Goal: Task Accomplishment & Management: Complete application form

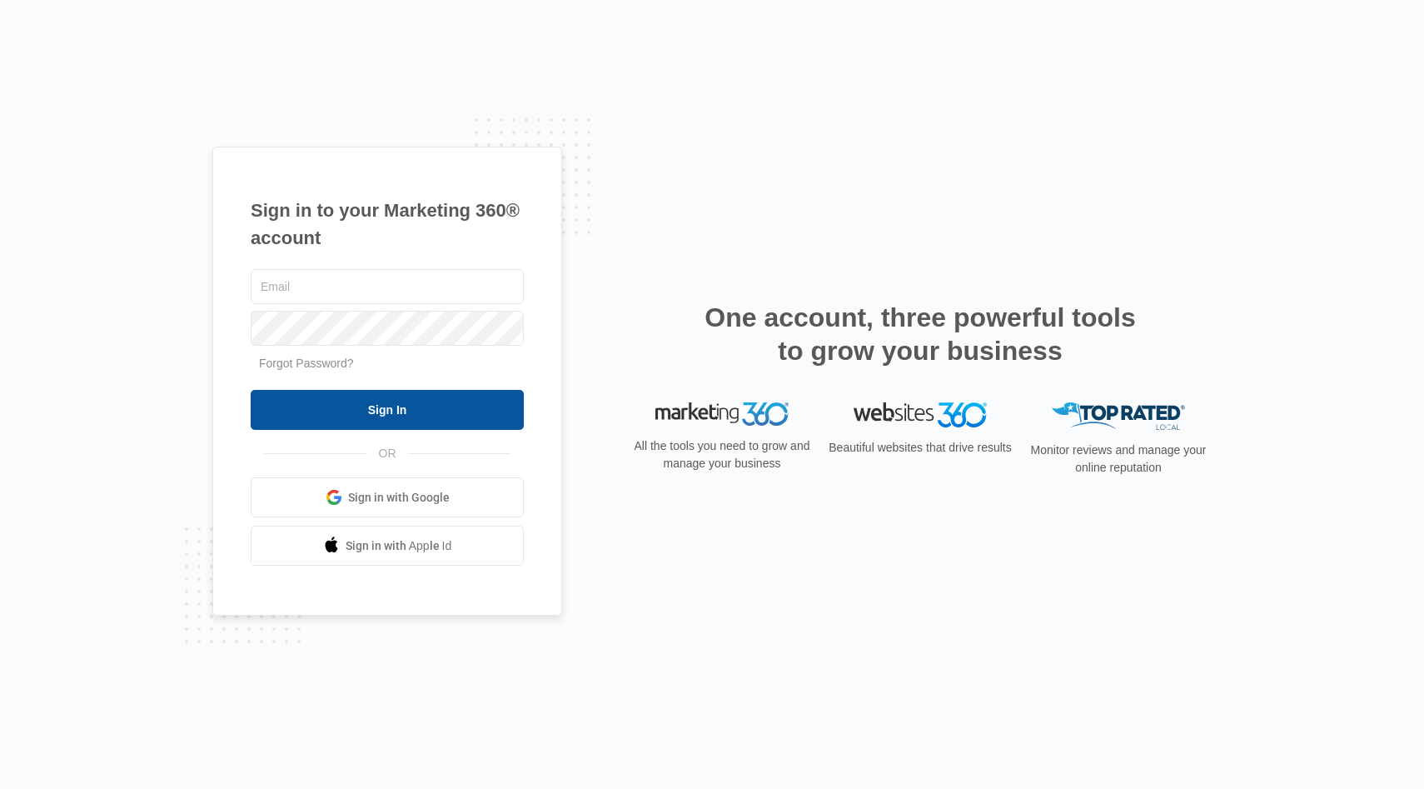
type input "[EMAIL_ADDRESS][DOMAIN_NAME]"
click at [407, 400] on input "Sign In" at bounding box center [387, 410] width 273 height 40
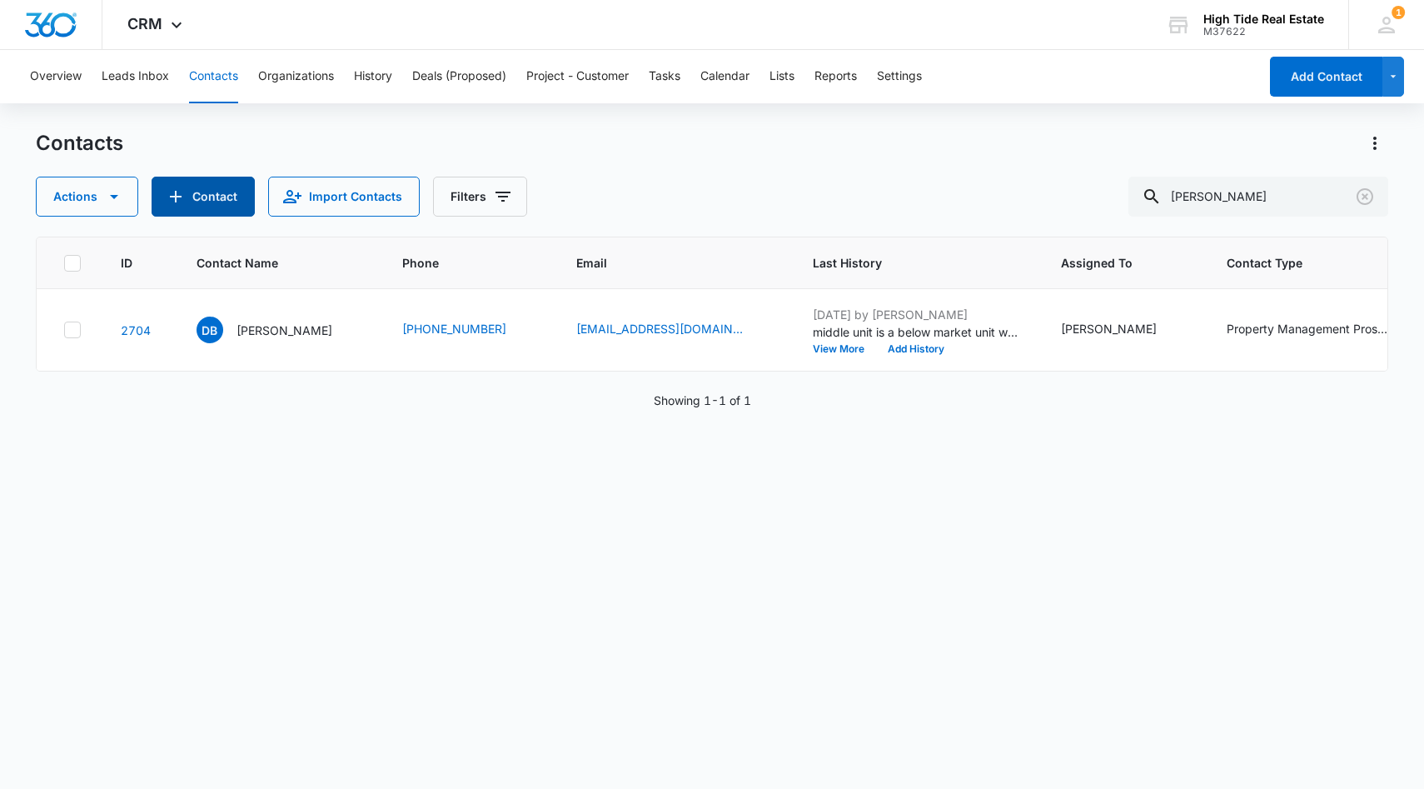
click at [204, 197] on button "Contact" at bounding box center [203, 197] width 103 height 40
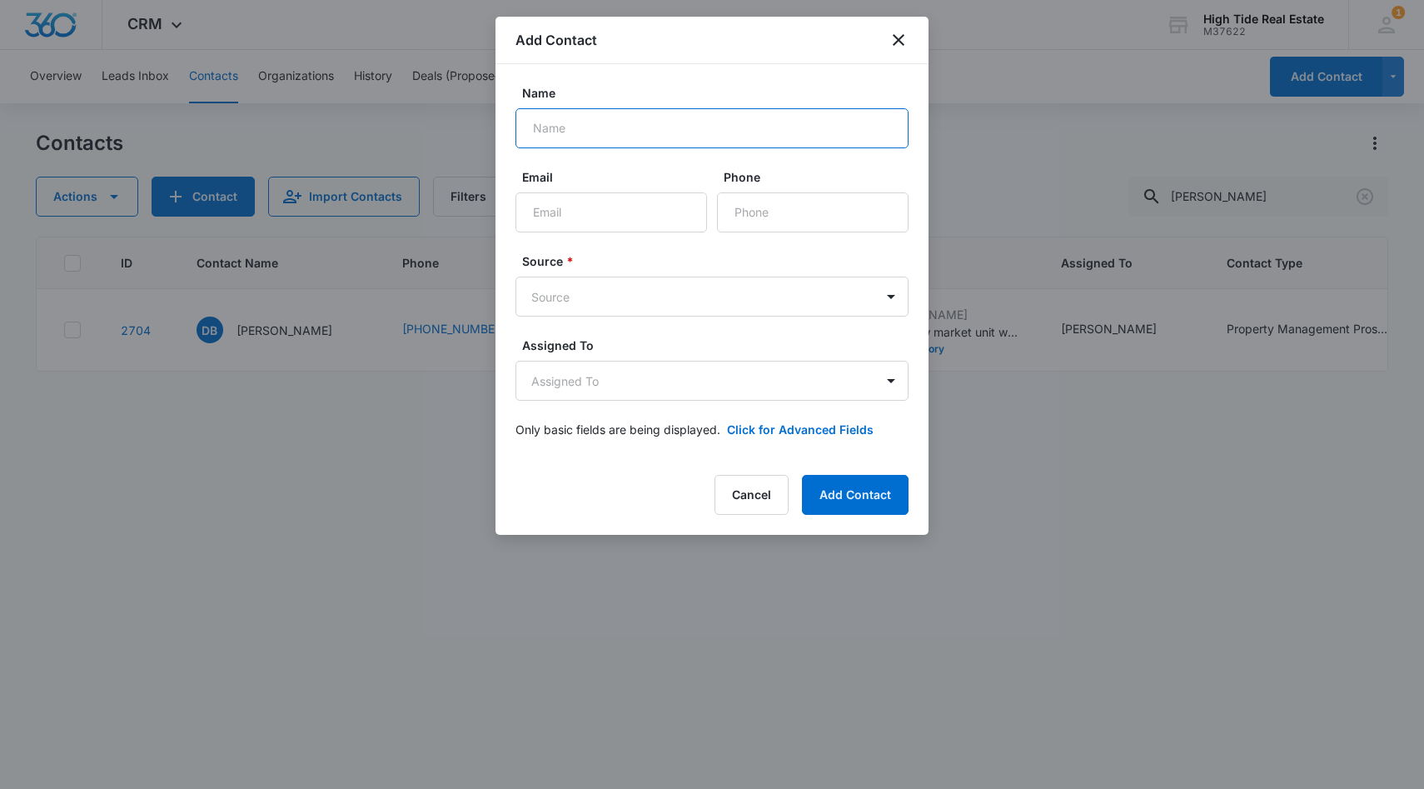
click at [613, 141] on input "Name" at bounding box center [711, 128] width 393 height 40
click at [580, 210] on input "Email" at bounding box center [611, 212] width 192 height 40
paste input "[EMAIL_ADDRESS][DOMAIN_NAME]"
type input "[EMAIL_ADDRESS][DOMAIN_NAME]"
click at [571, 133] on input "Name" at bounding box center [711, 128] width 393 height 40
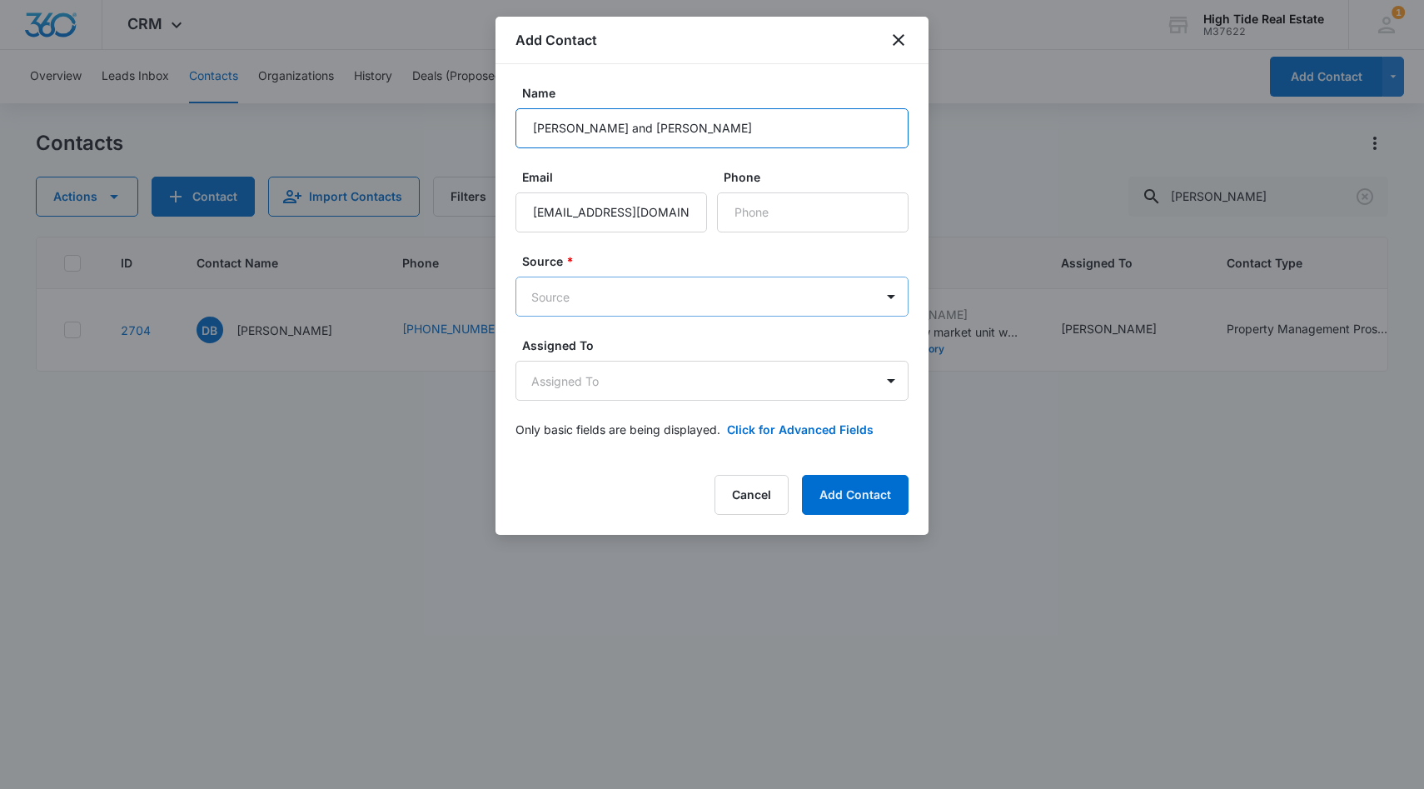
type input "[PERSON_NAME] and [PERSON_NAME]"
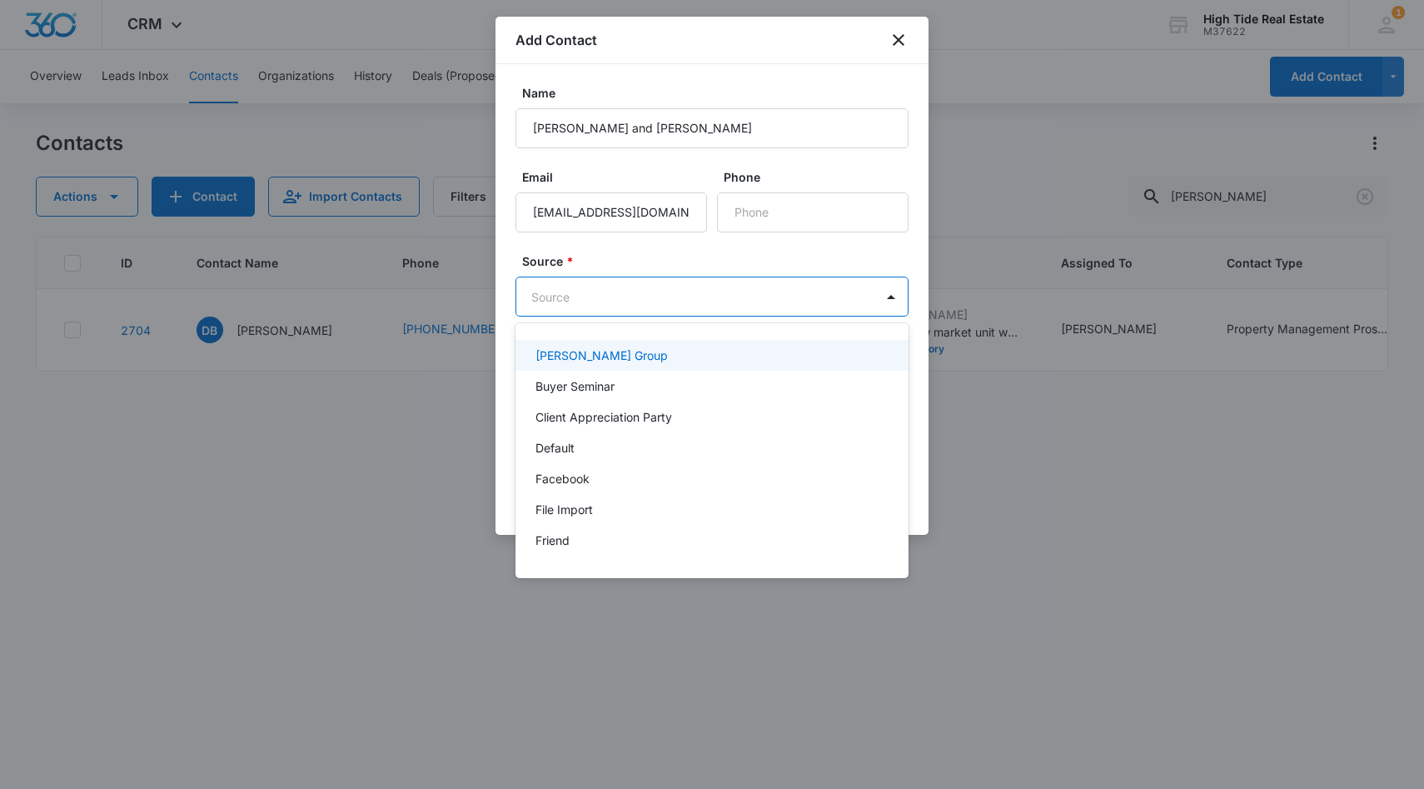
click at [588, 302] on body "CRM Apps Reputation Forms CRM Email Social Content Ads Intelligence Files Brand…" at bounding box center [712, 394] width 1424 height 789
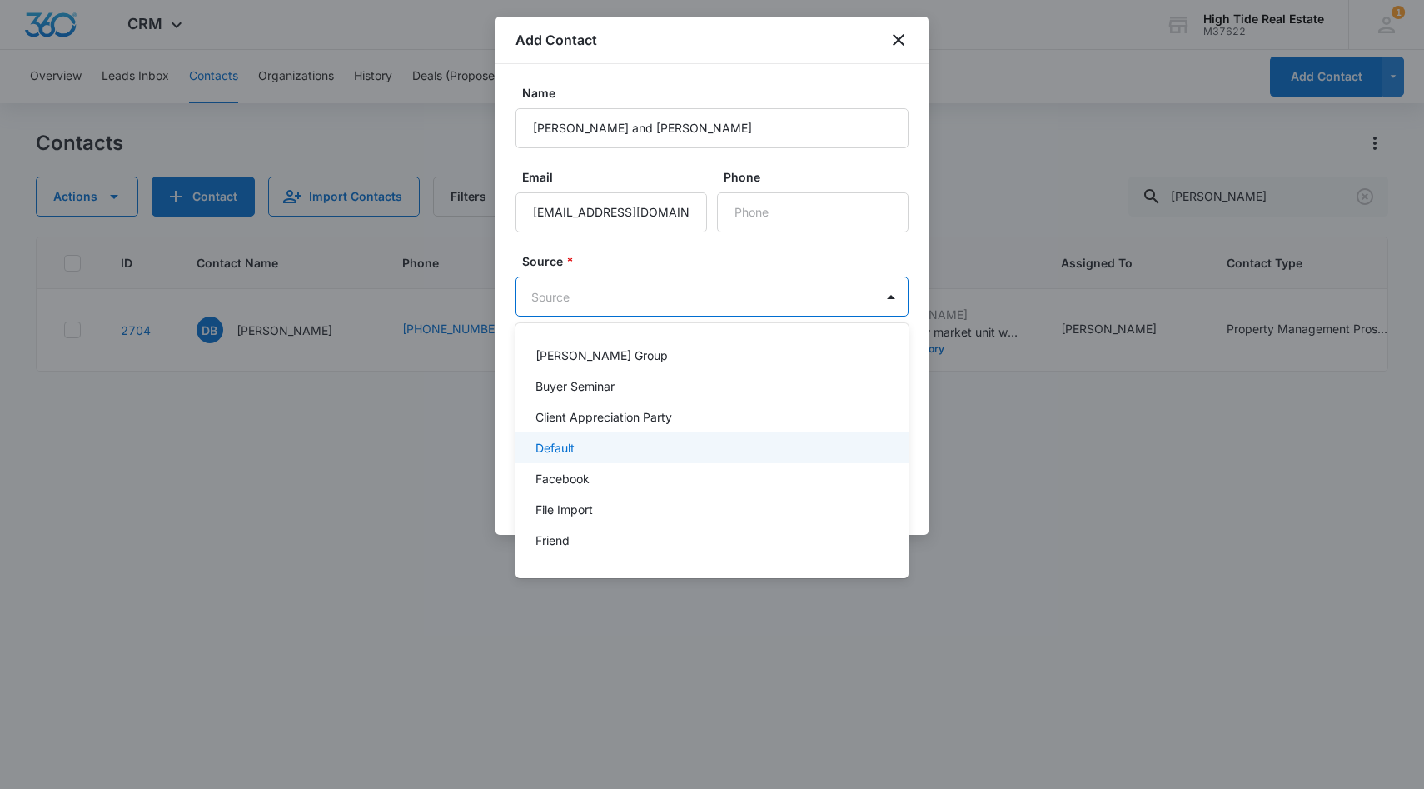
click at [598, 453] on div "Default" at bounding box center [710, 447] width 350 height 17
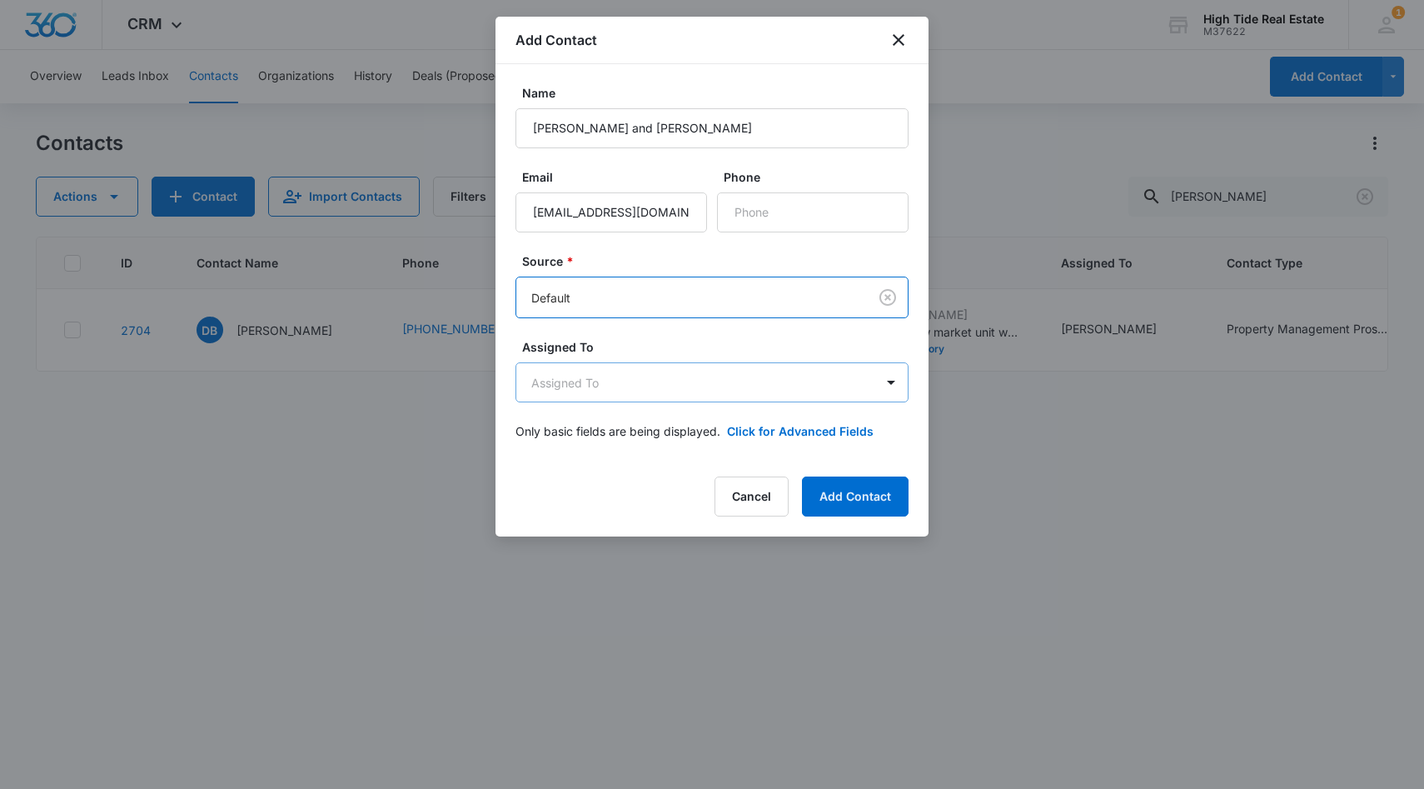
click at [600, 372] on body "CRM Apps Reputation Forms CRM Email Social Content Ads Intelligence Files Brand…" at bounding box center [712, 394] width 1424 height 789
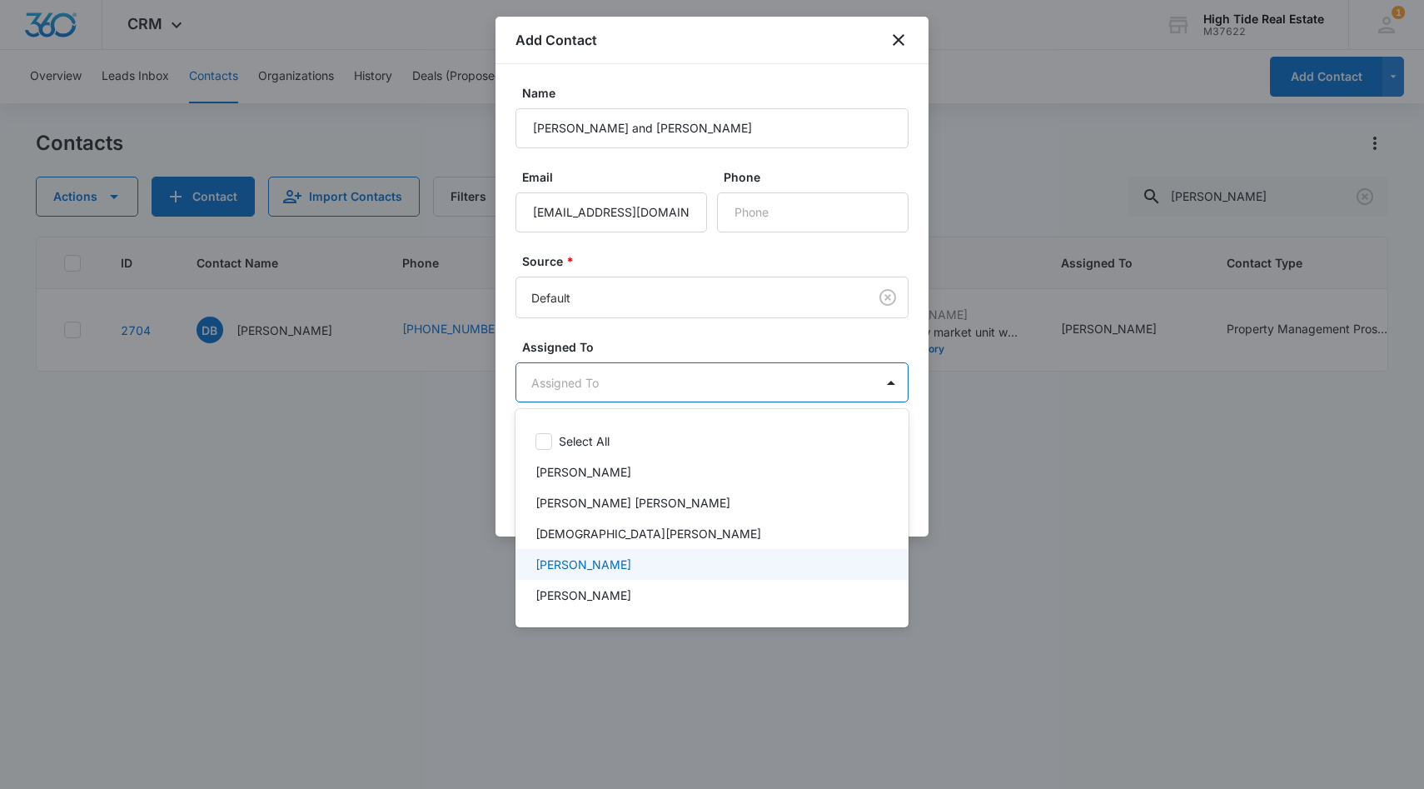
click at [598, 557] on p "[PERSON_NAME]" at bounding box center [583, 563] width 96 height 17
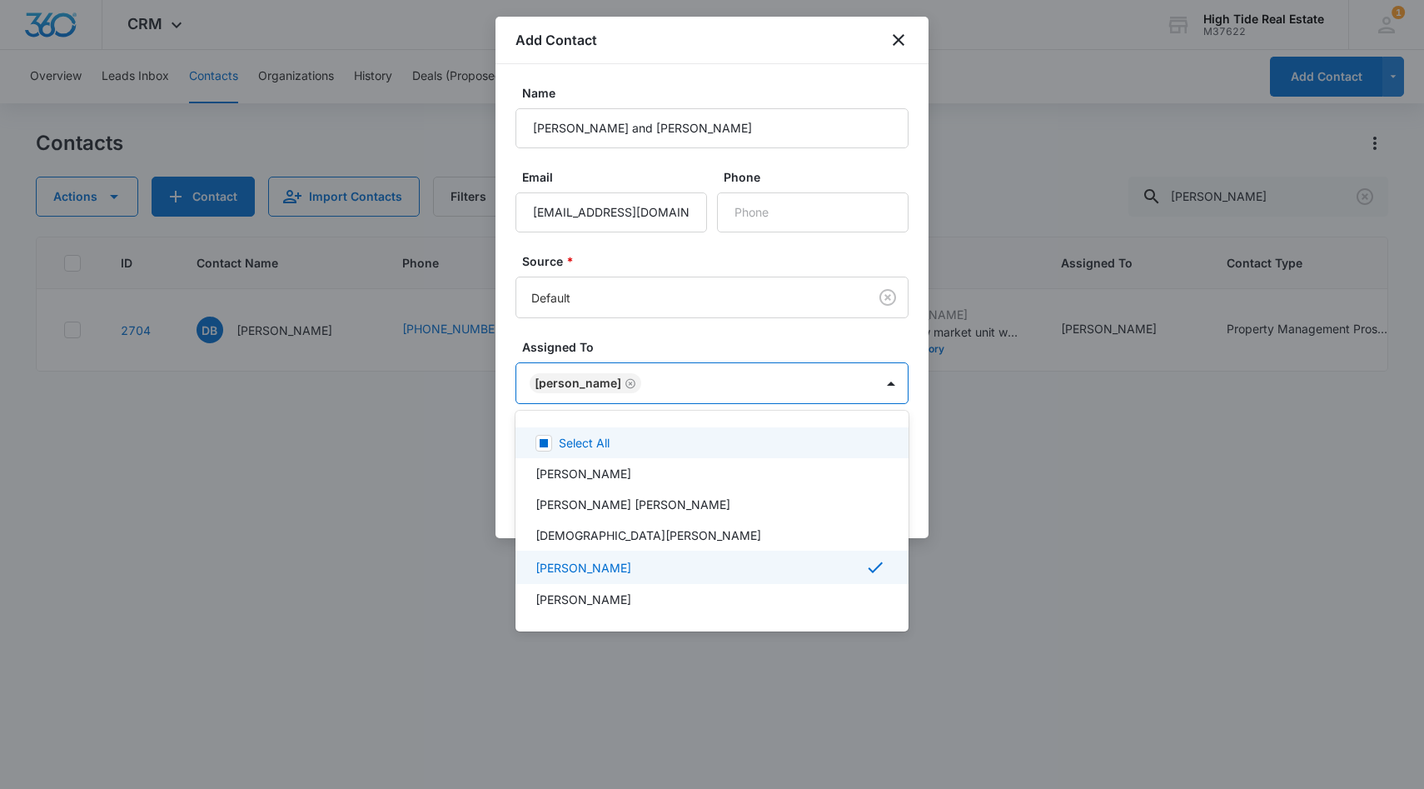
click at [674, 350] on div at bounding box center [712, 394] width 1424 height 789
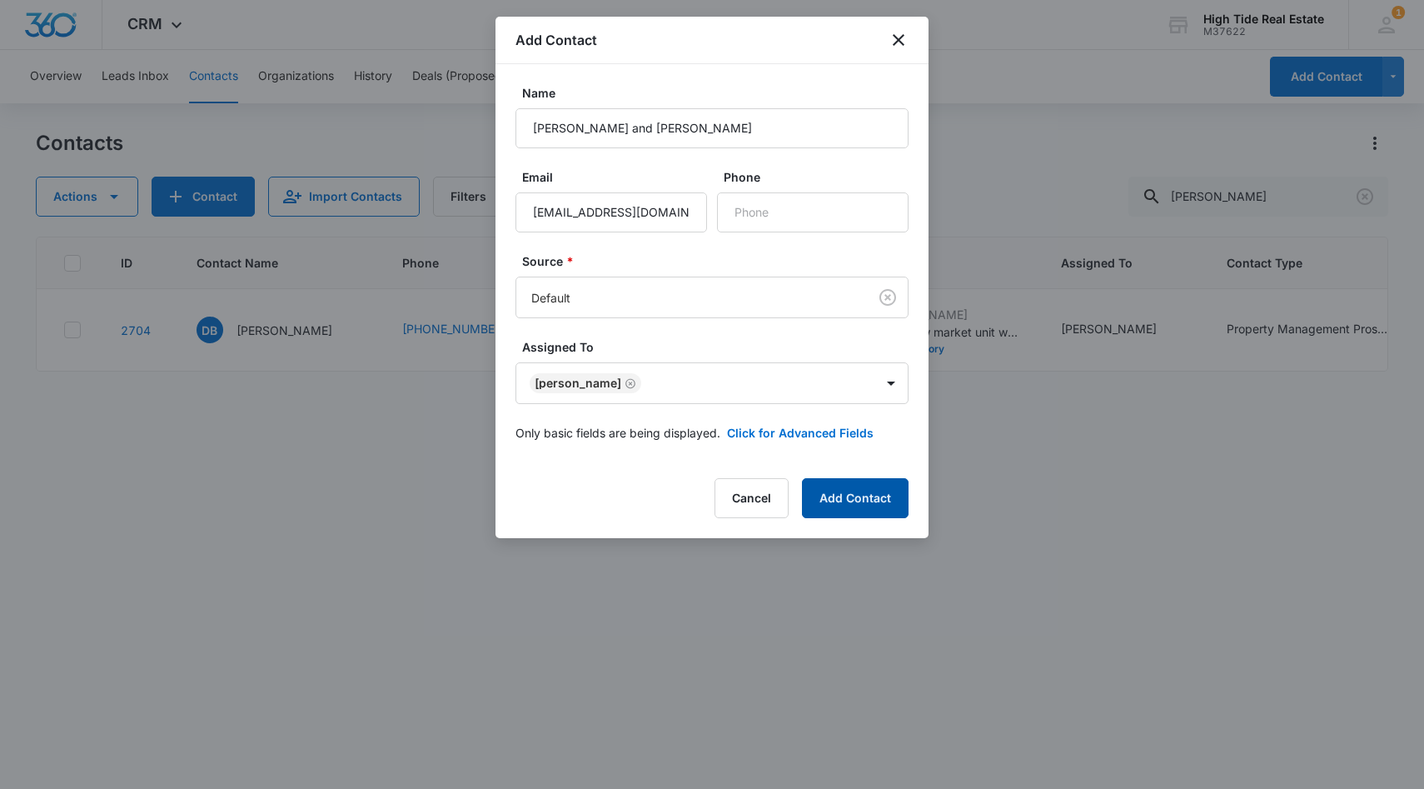
click at [842, 500] on button "Add Contact" at bounding box center [855, 498] width 107 height 40
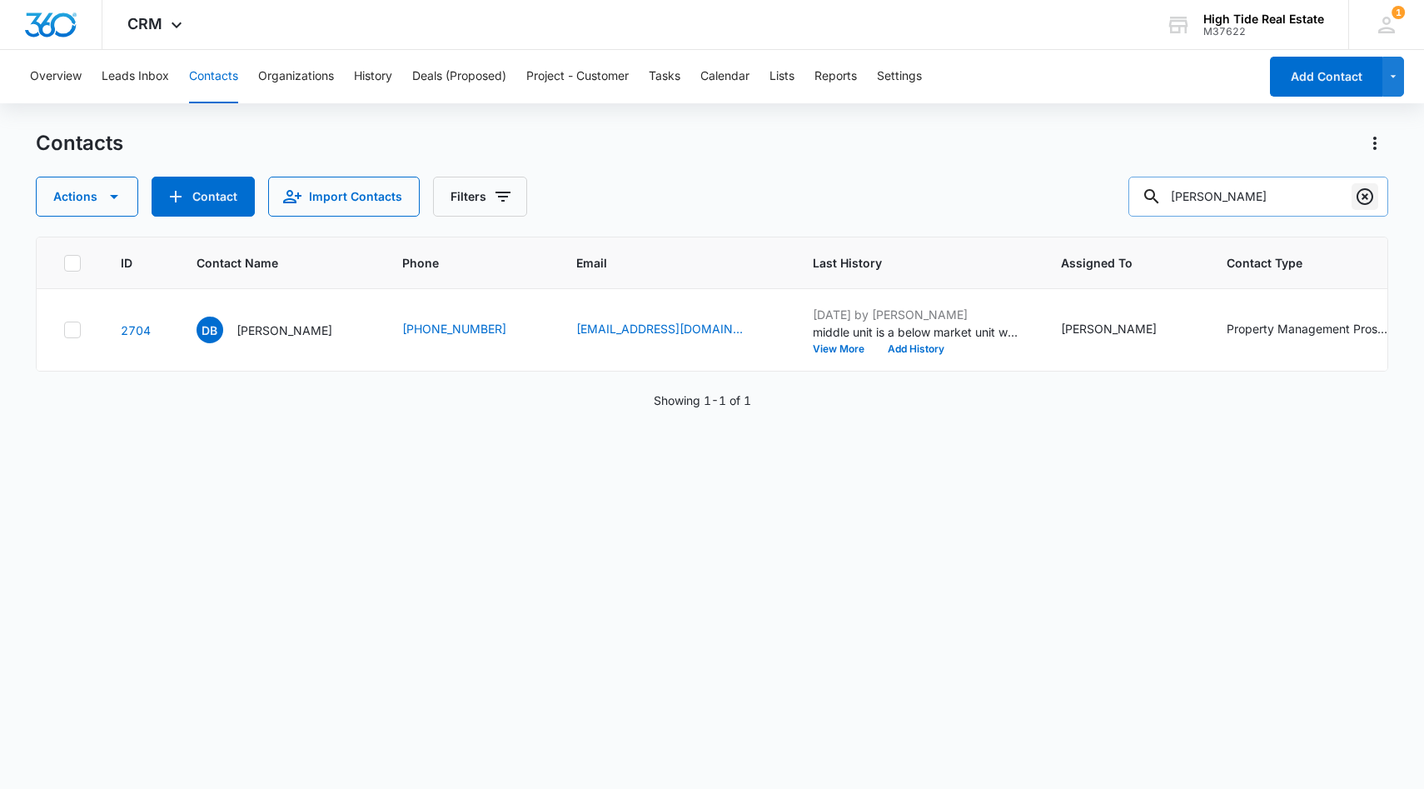
click at [1364, 200] on icon "Clear" at bounding box center [1365, 197] width 20 height 20
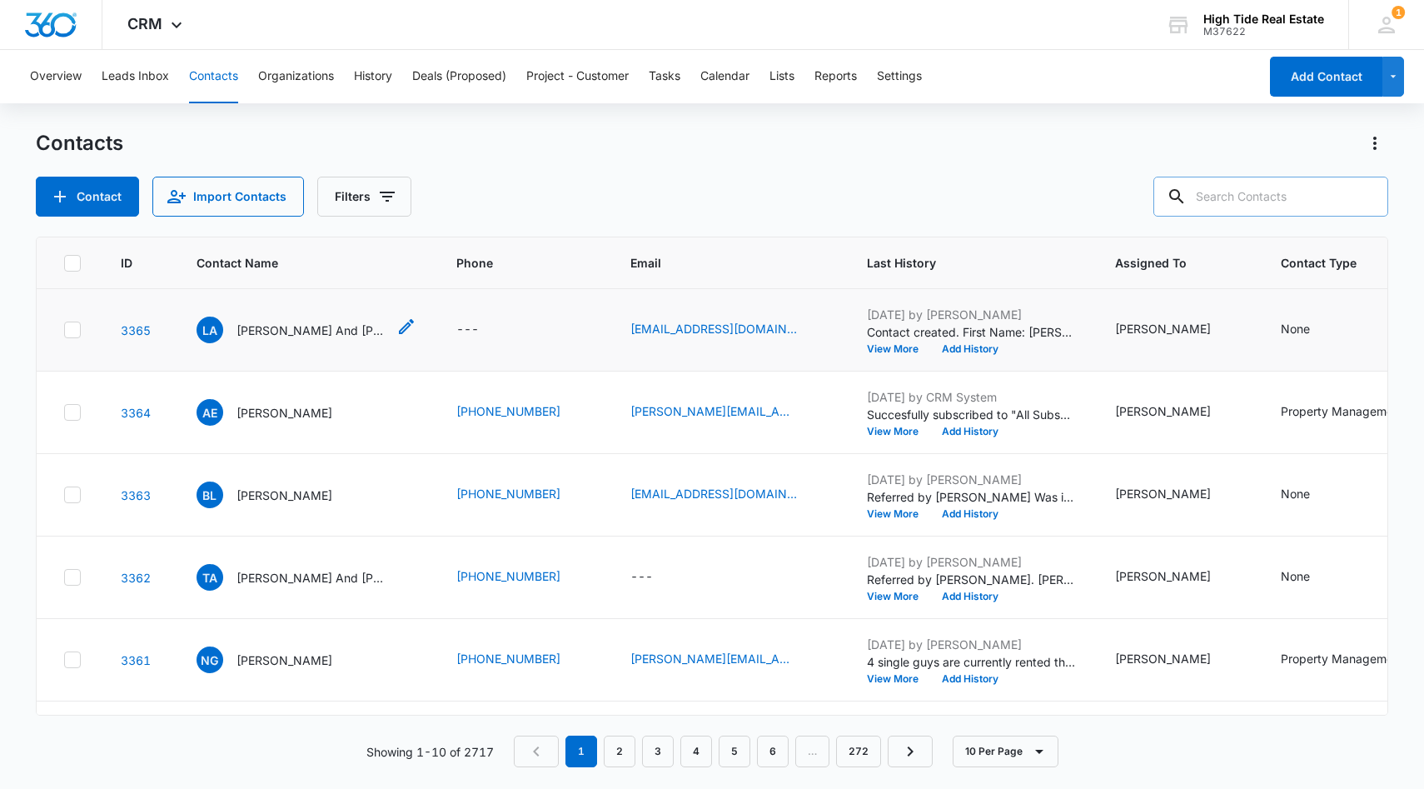
click at [299, 330] on p "[PERSON_NAME] And [PERSON_NAME]" at bounding box center [312, 329] width 150 height 17
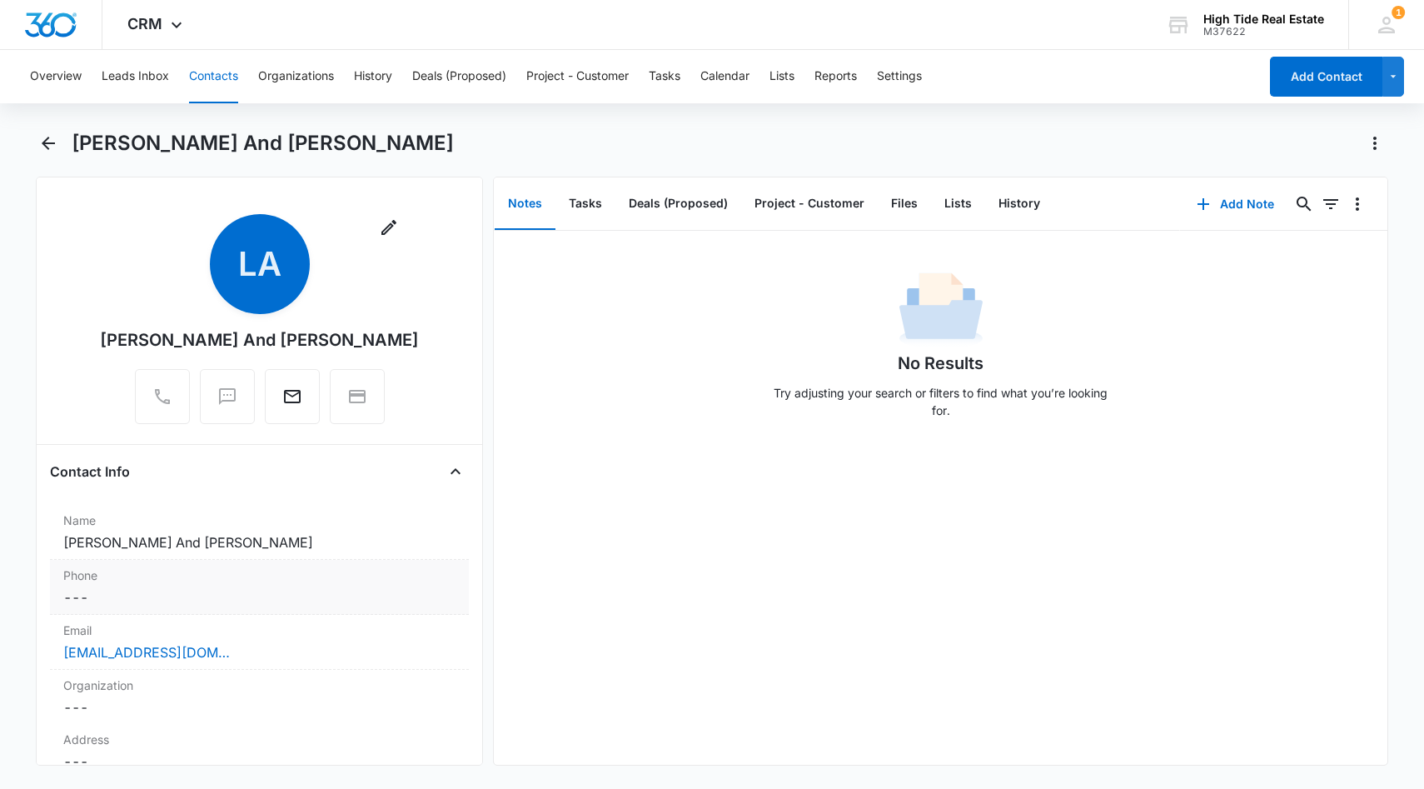
scroll to position [10, 0]
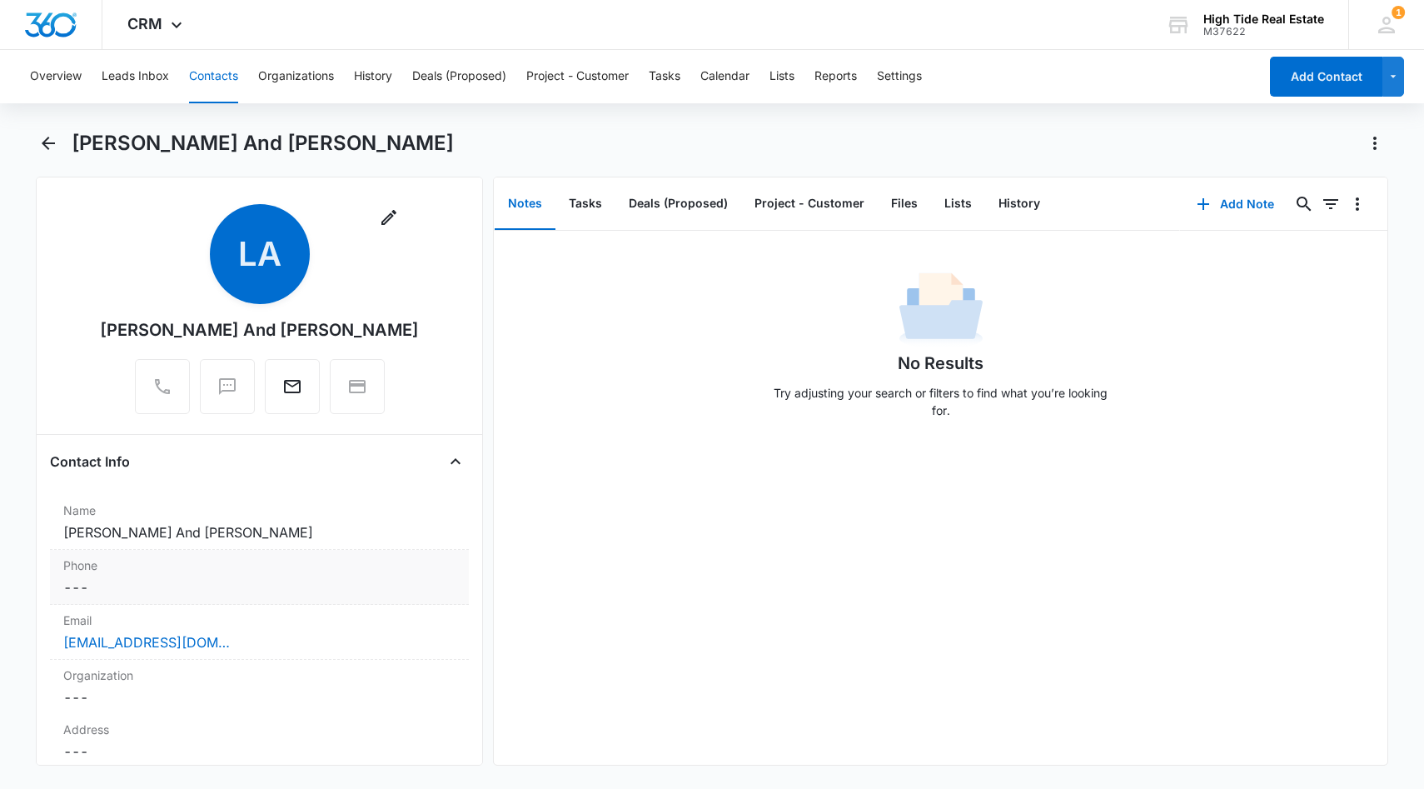
click at [195, 585] on dd "Cancel Save Changes ---" at bounding box center [259, 587] width 393 height 20
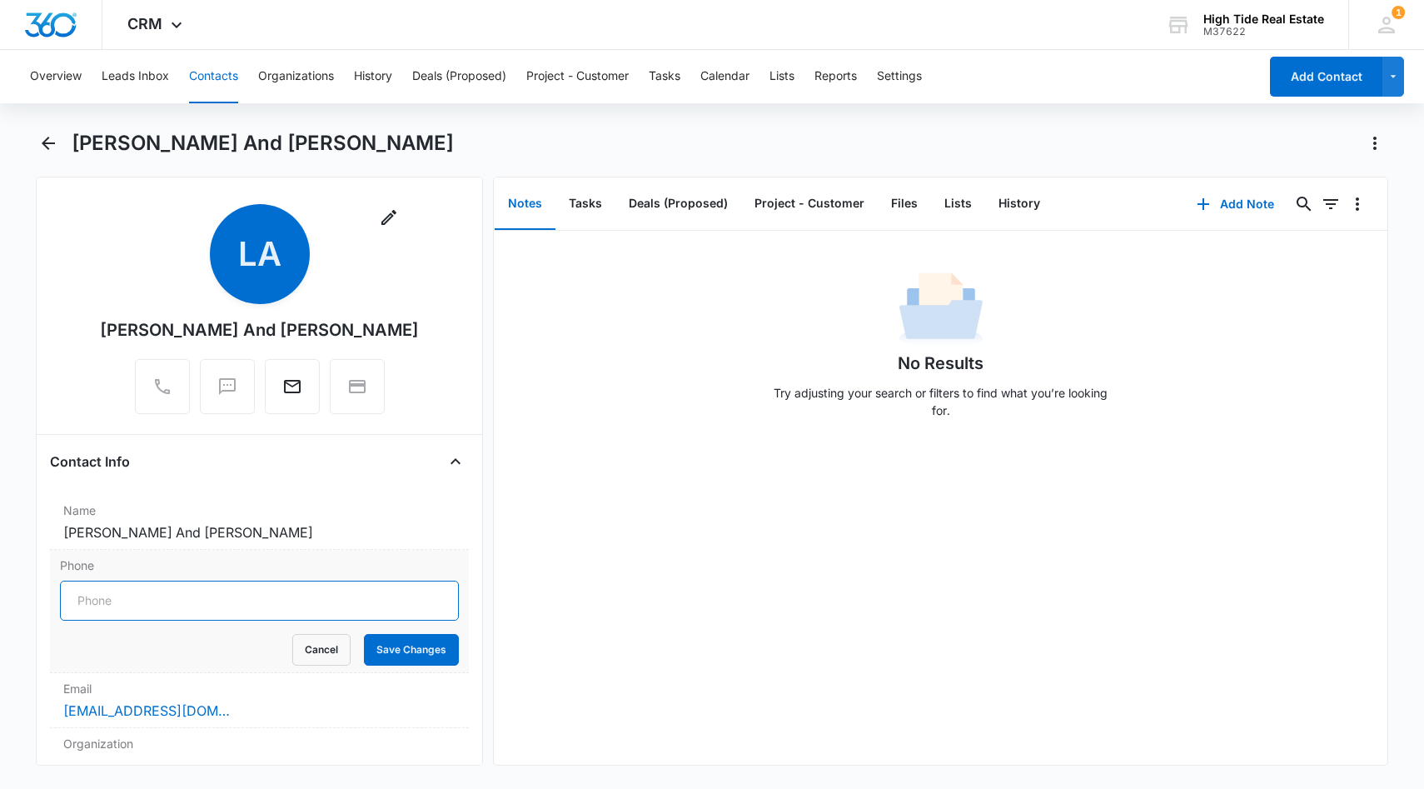
click at [137, 603] on input "Phone" at bounding box center [260, 600] width 400 height 40
paste input "[PHONE_NUMBER]"
type input "[PHONE_NUMBER]"
click at [425, 647] on button "Save Changes" at bounding box center [411, 650] width 95 height 32
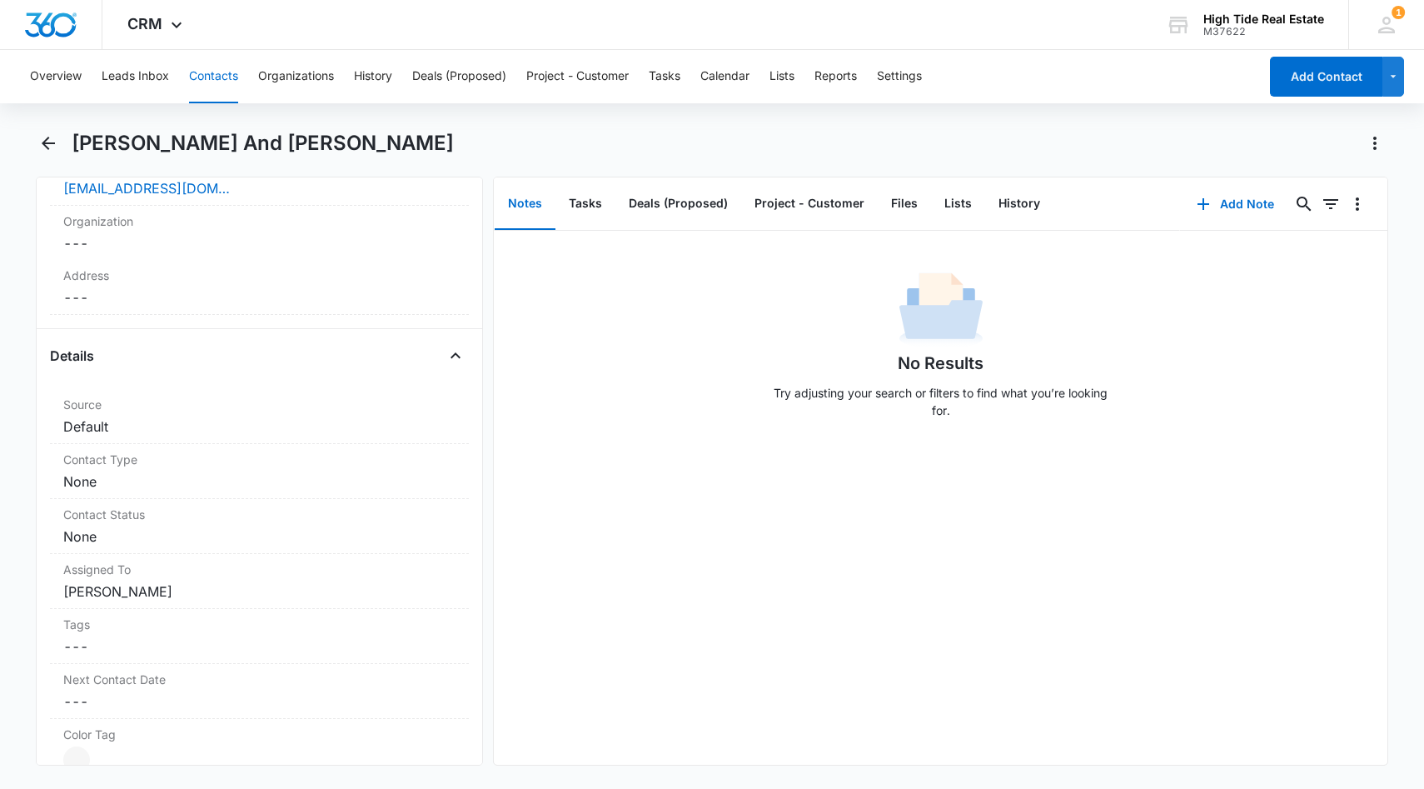
scroll to position [466, 0]
click at [207, 483] on dd "Cancel Save Changes None" at bounding box center [259, 479] width 393 height 20
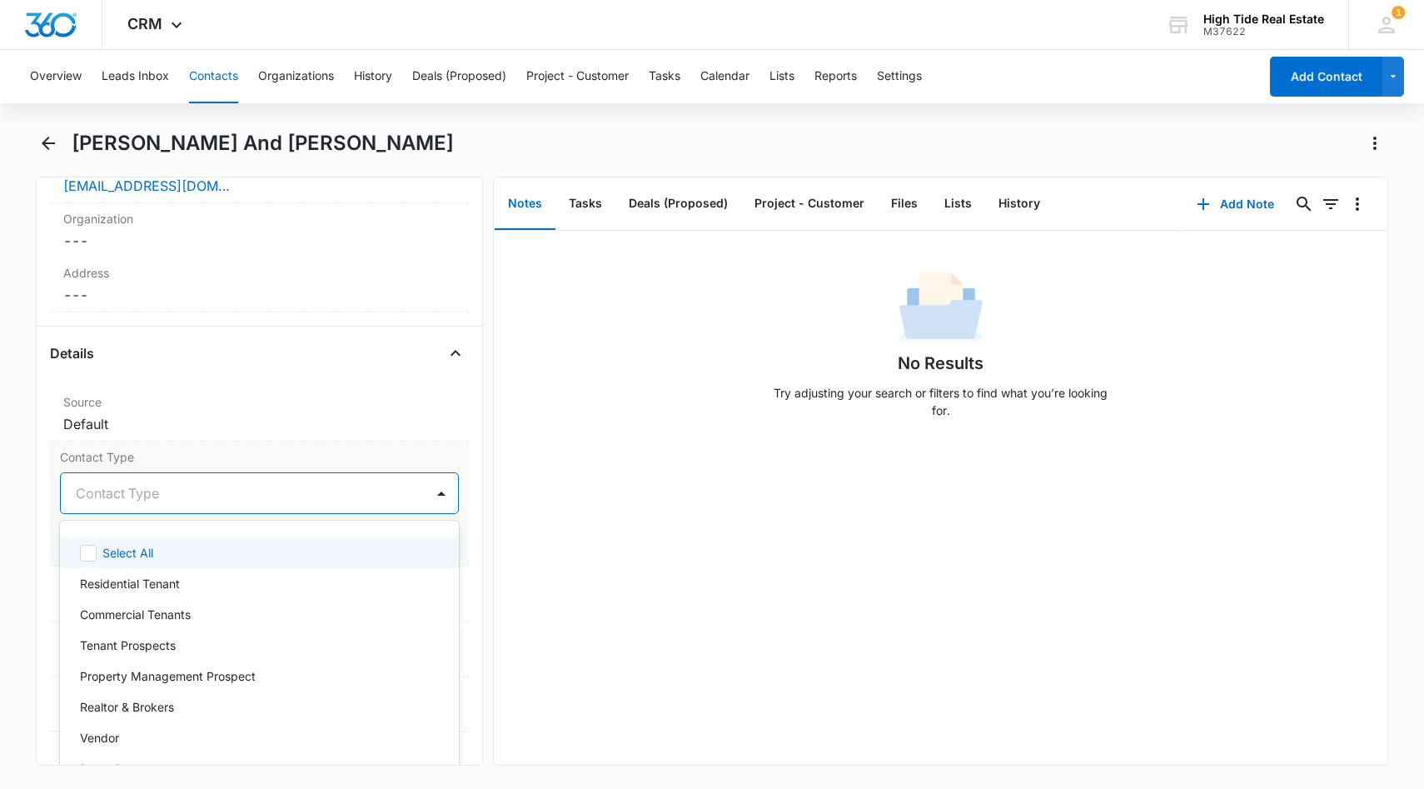
click at [191, 499] on div at bounding box center [240, 492] width 328 height 23
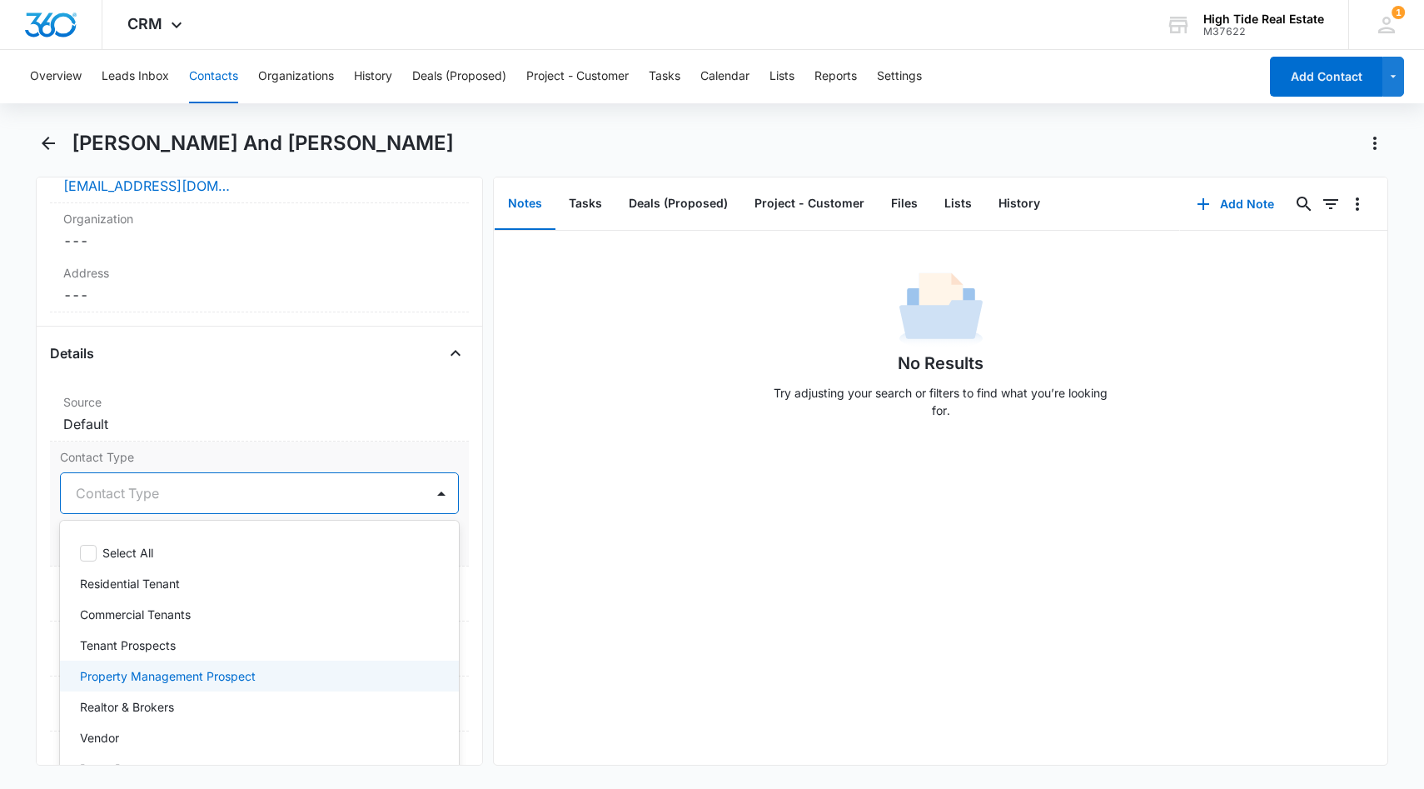
click at [213, 675] on p "Property Management Prospect" at bounding box center [168, 675] width 176 height 17
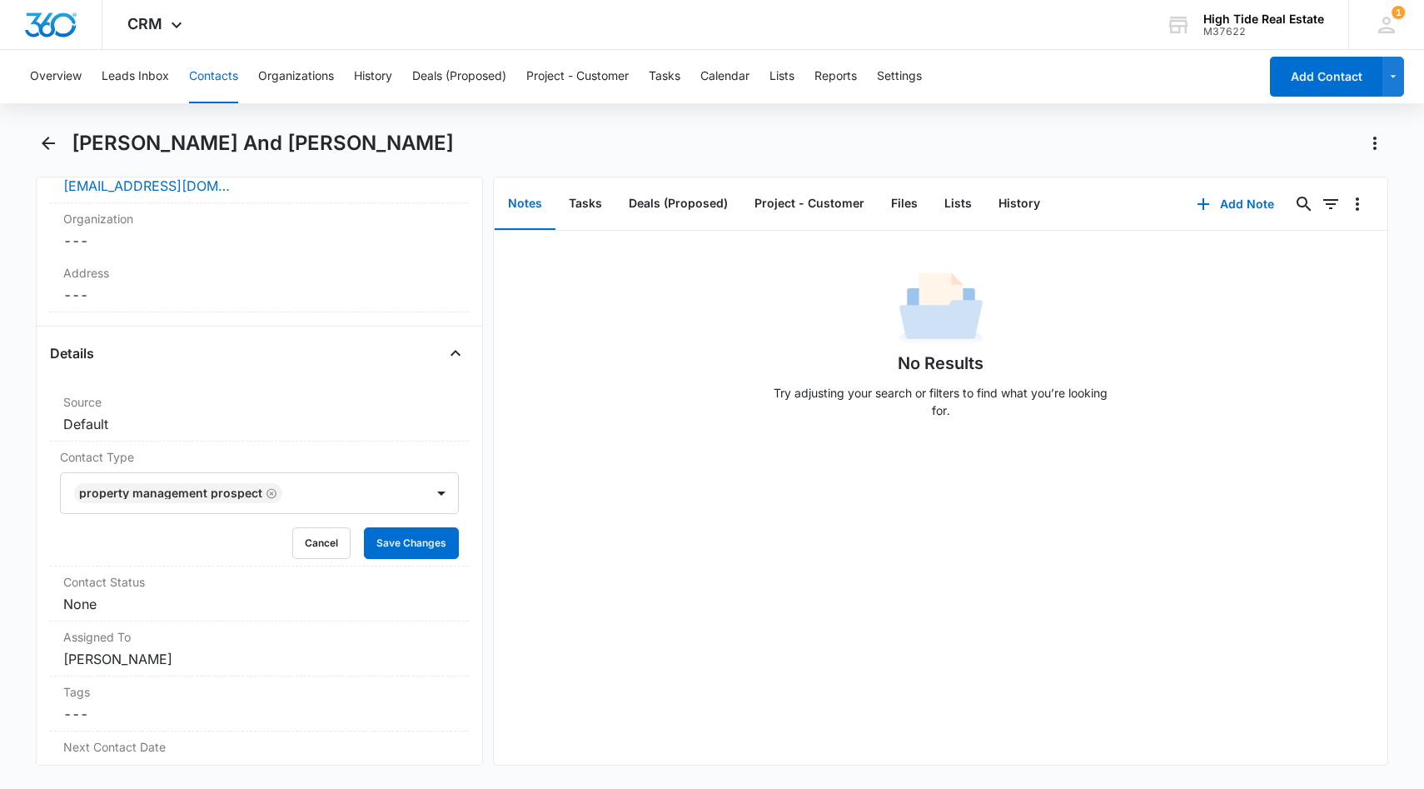
click at [17, 572] on main "[PERSON_NAME] And [PERSON_NAME] Remove LA [PERSON_NAME] And [PERSON_NAME] Conta…" at bounding box center [712, 457] width 1424 height 655
click at [435, 551] on button "Save Changes" at bounding box center [411, 543] width 95 height 32
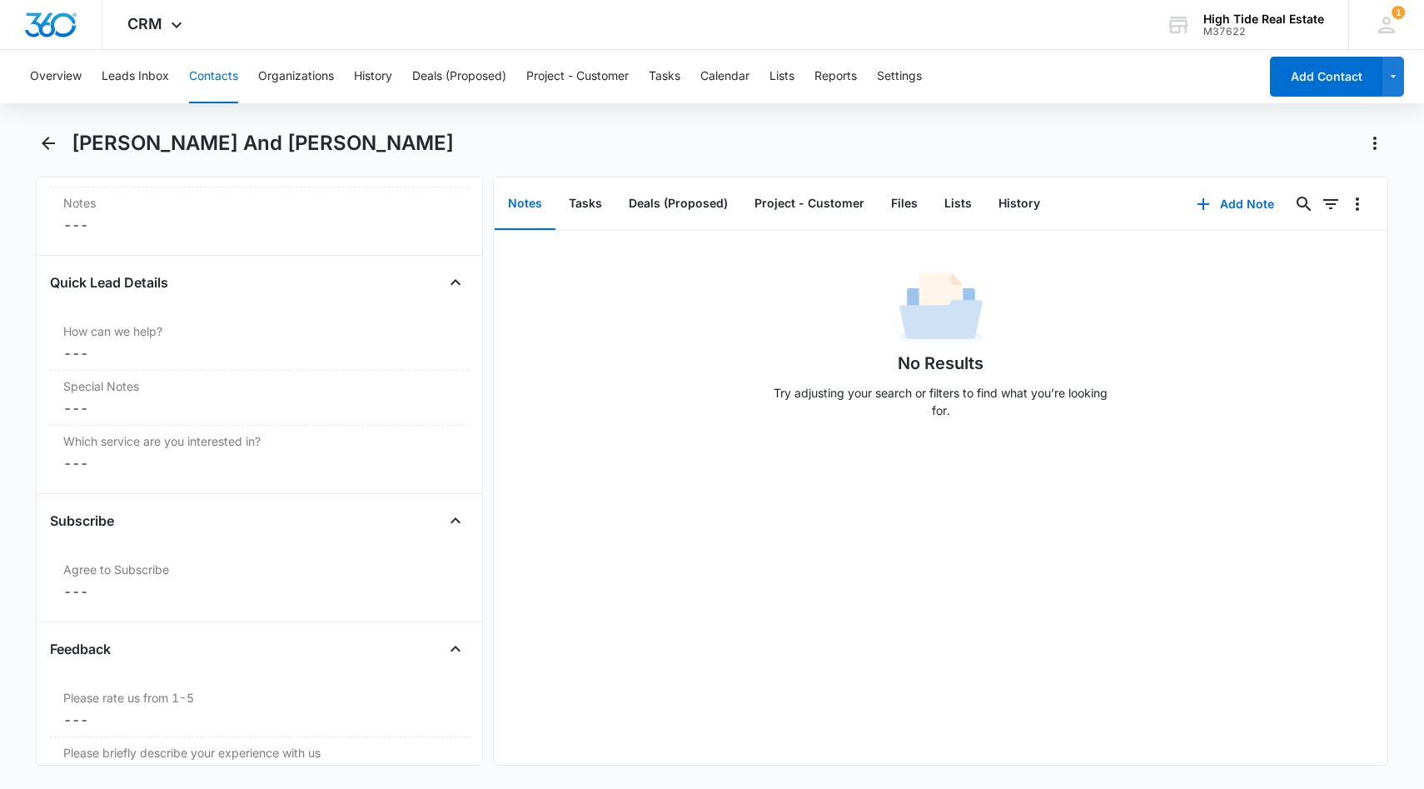
scroll to position [1518, 0]
click at [1232, 207] on button "Add Note" at bounding box center [1235, 204] width 111 height 40
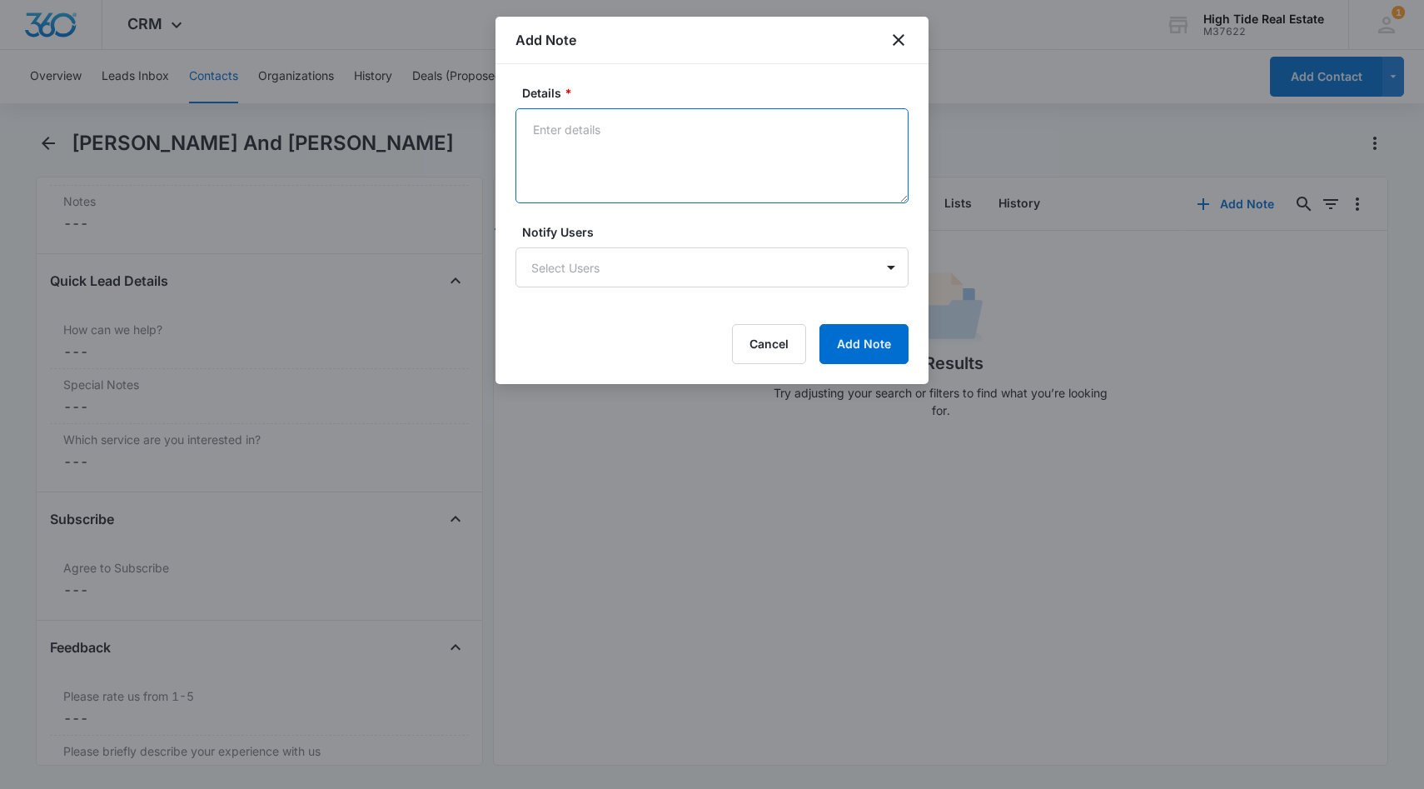
click at [634, 169] on textarea "Details *" at bounding box center [711, 155] width 393 height 95
paste textarea "[PHONE_NUMBER]"
drag, startPoint x: 651, startPoint y: 130, endPoint x: 510, endPoint y: 116, distance: 141.4
click at [512, 116] on div "Details * [PHONE_NUMBER] Notify Users Select Users Cancel Add Note" at bounding box center [712, 224] width 433 height 320
type textarea "[PHONE_NUMBER]"
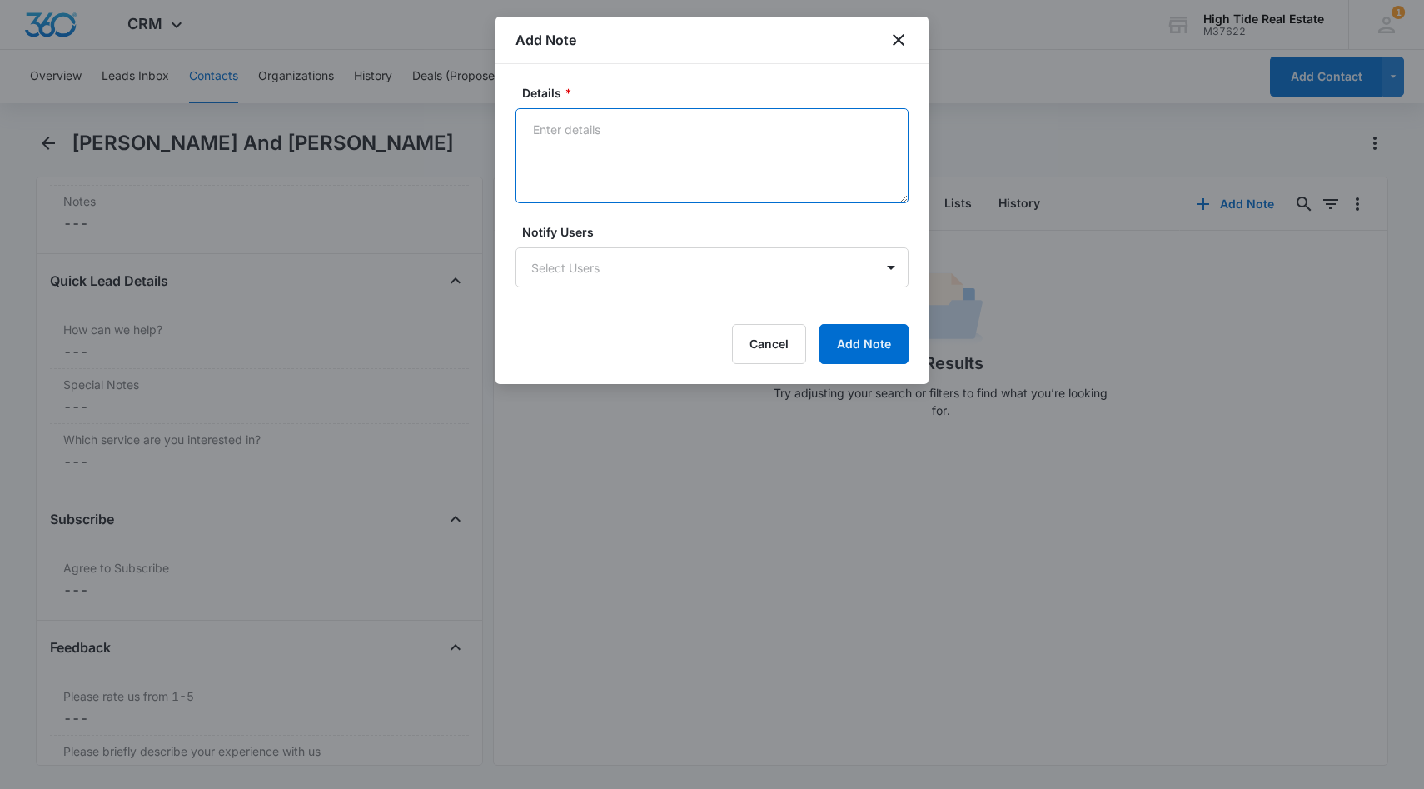
paste textarea "Hello, I hope this message finds you well. My Husband and I have a 3 bedroom/1.…"
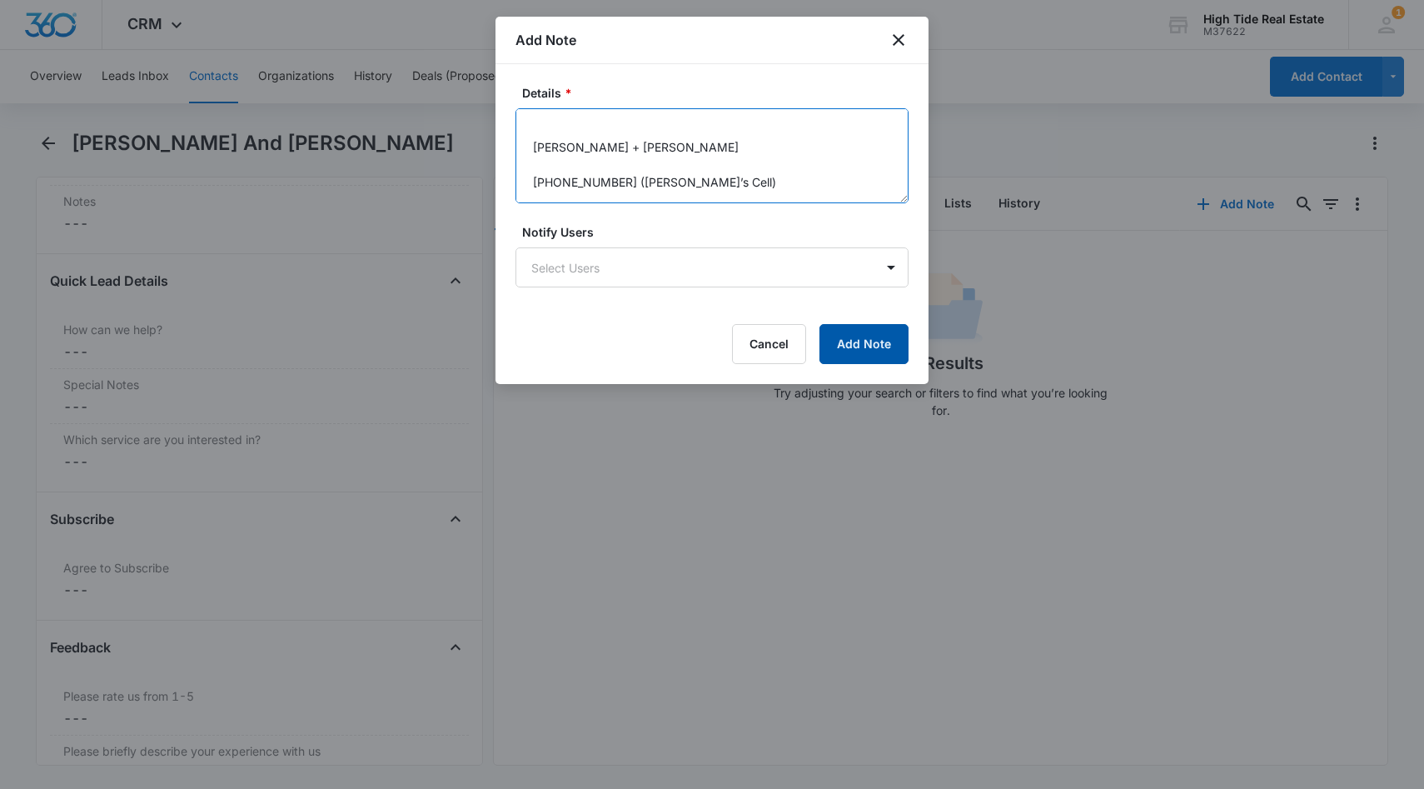
type textarea "Hello, I hope this message finds you well. My Husband and I have a 3 bedroom/1.…"
click at [864, 356] on button "Add Note" at bounding box center [863, 344] width 89 height 40
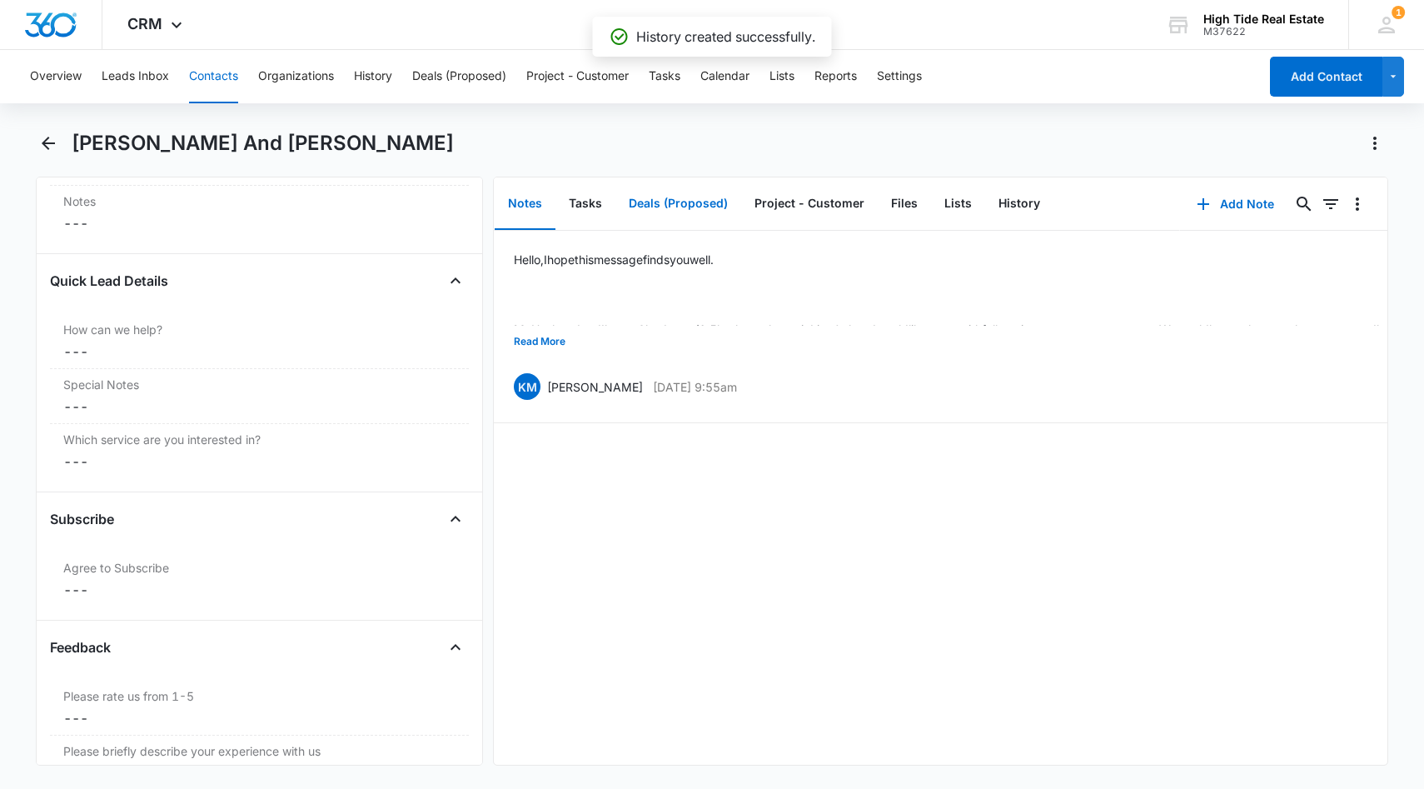
click at [677, 205] on button "Deals (Proposed)" at bounding box center [678, 204] width 126 height 52
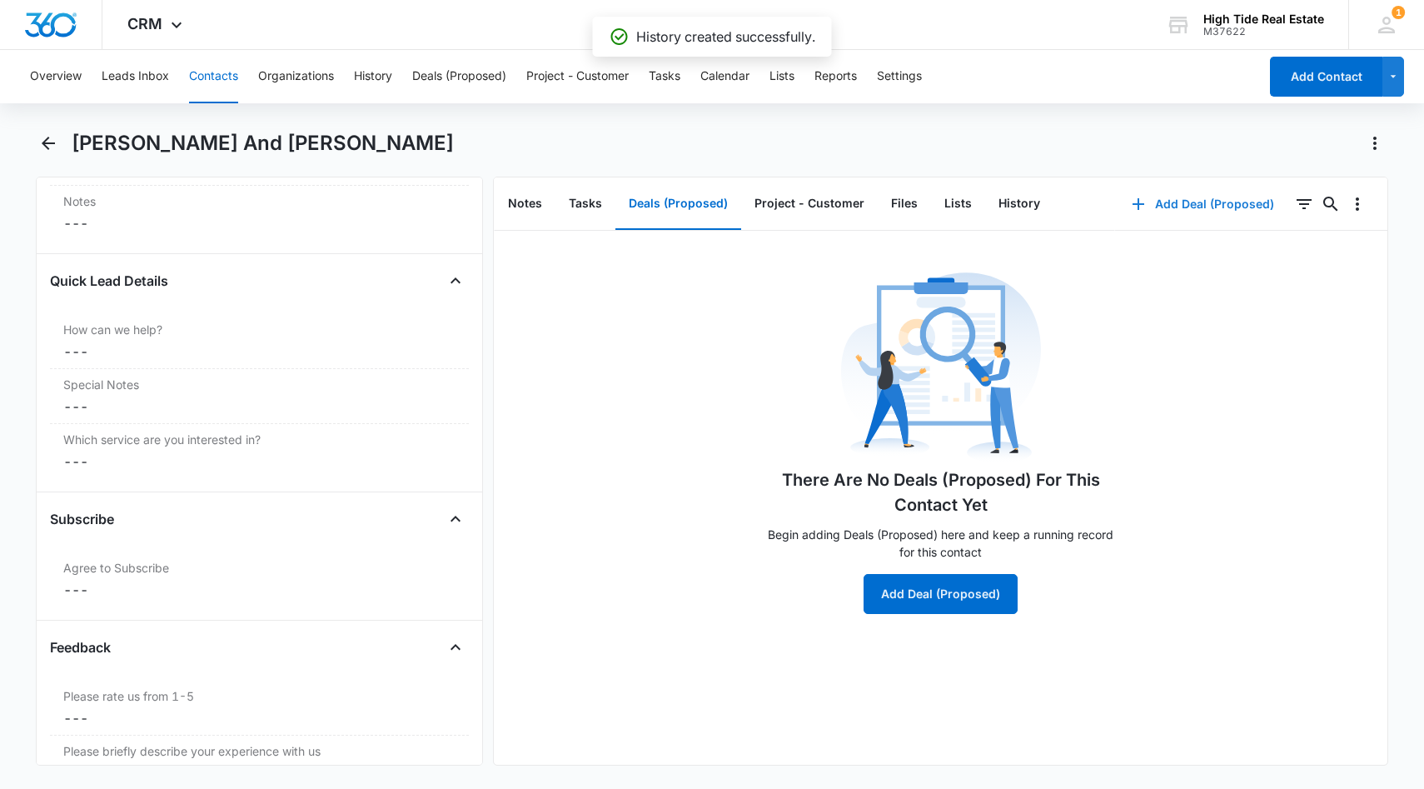
click at [1203, 199] on button "Add Deal (Proposed)" at bounding box center [1203, 204] width 176 height 40
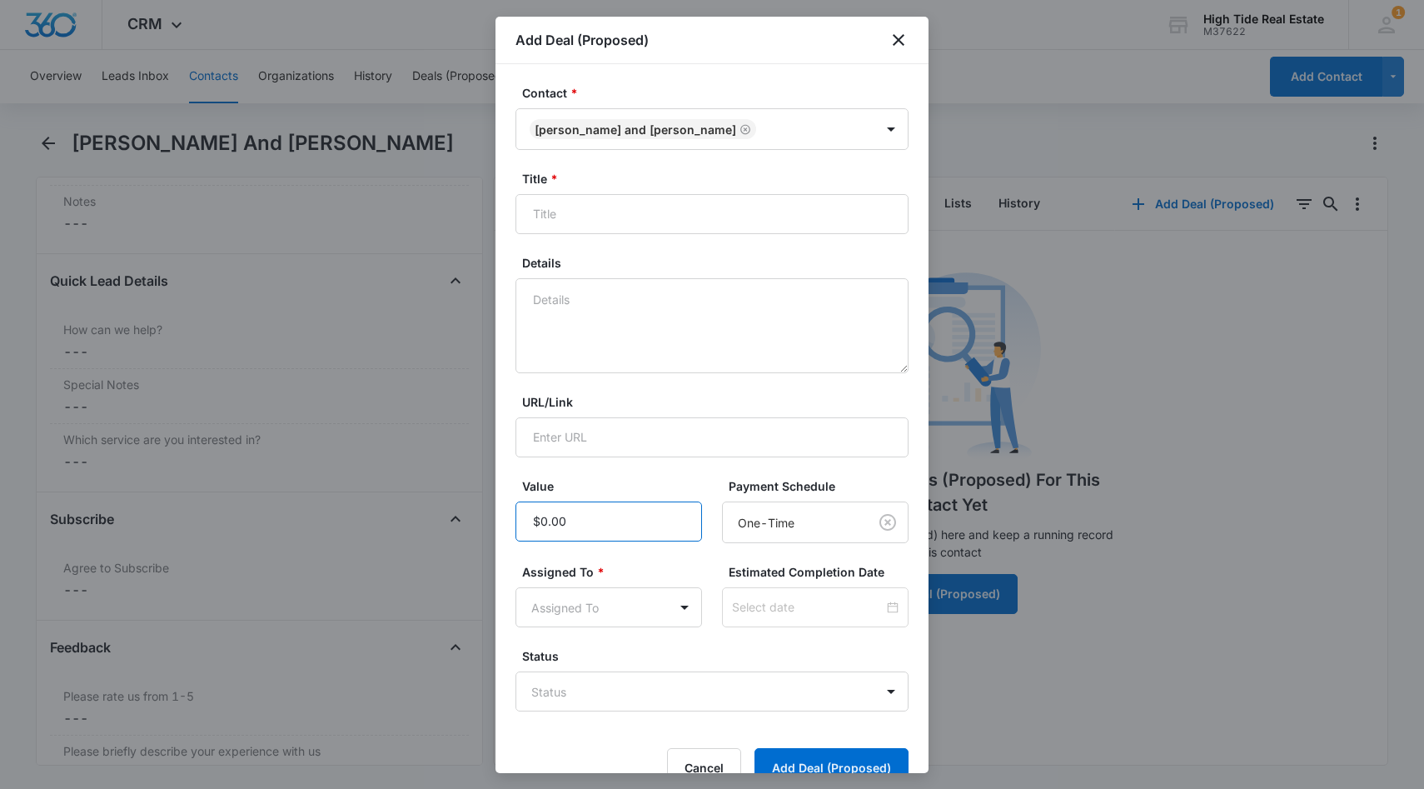
click at [623, 509] on input "Value" at bounding box center [608, 521] width 187 height 40
type input "$500.00"
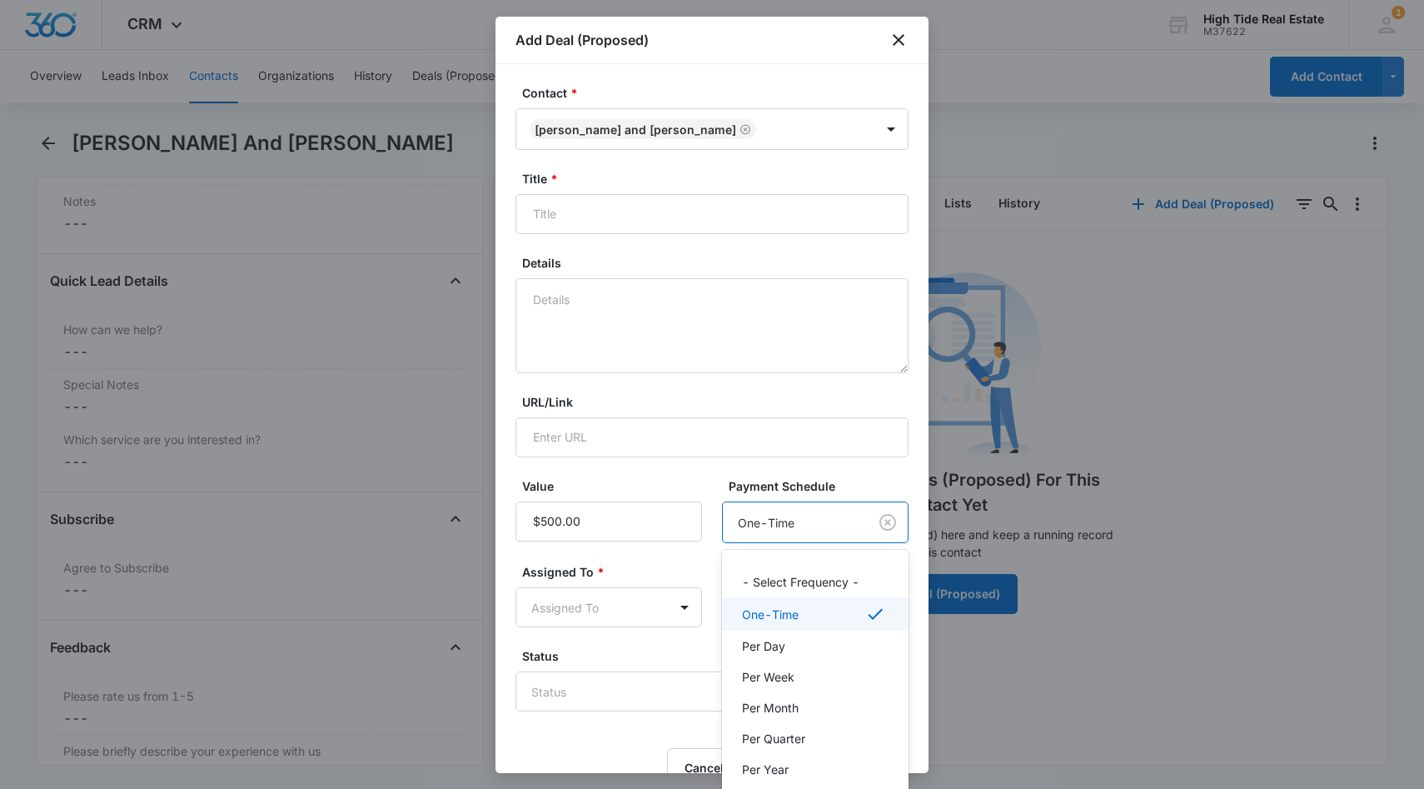
click at [821, 530] on body "CRM Apps Reputation Forms CRM Email Social Content Ads Intelligence Files Brand…" at bounding box center [712, 394] width 1424 height 789
click at [792, 692] on div "Per Month" at bounding box center [815, 707] width 187 height 31
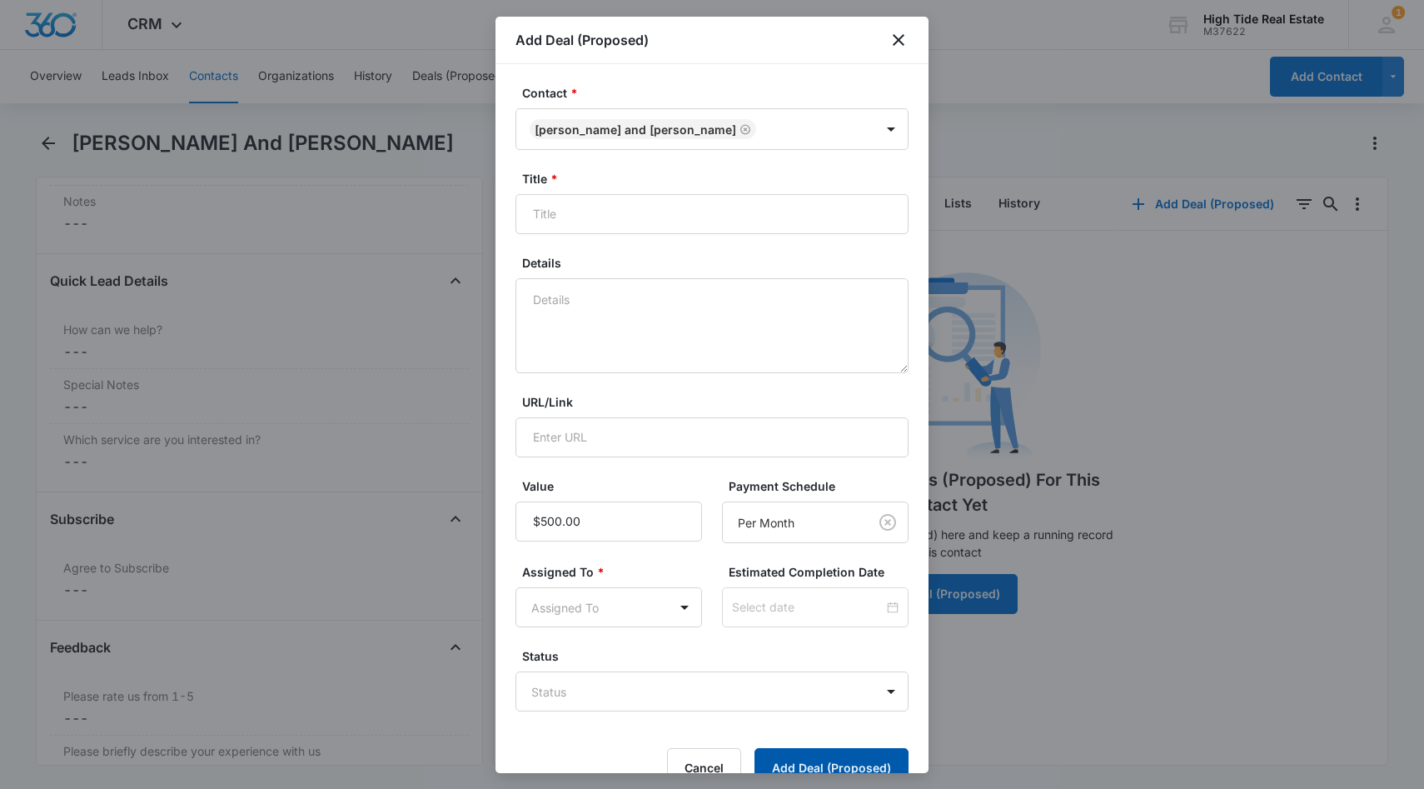
click at [803, 756] on button "Add Deal (Proposed)" at bounding box center [831, 768] width 154 height 40
click at [622, 218] on input "Title *" at bounding box center [711, 214] width 393 height 40
type input "PM Prospect"
click at [837, 765] on button "Add Deal (Proposed)" at bounding box center [831, 768] width 154 height 40
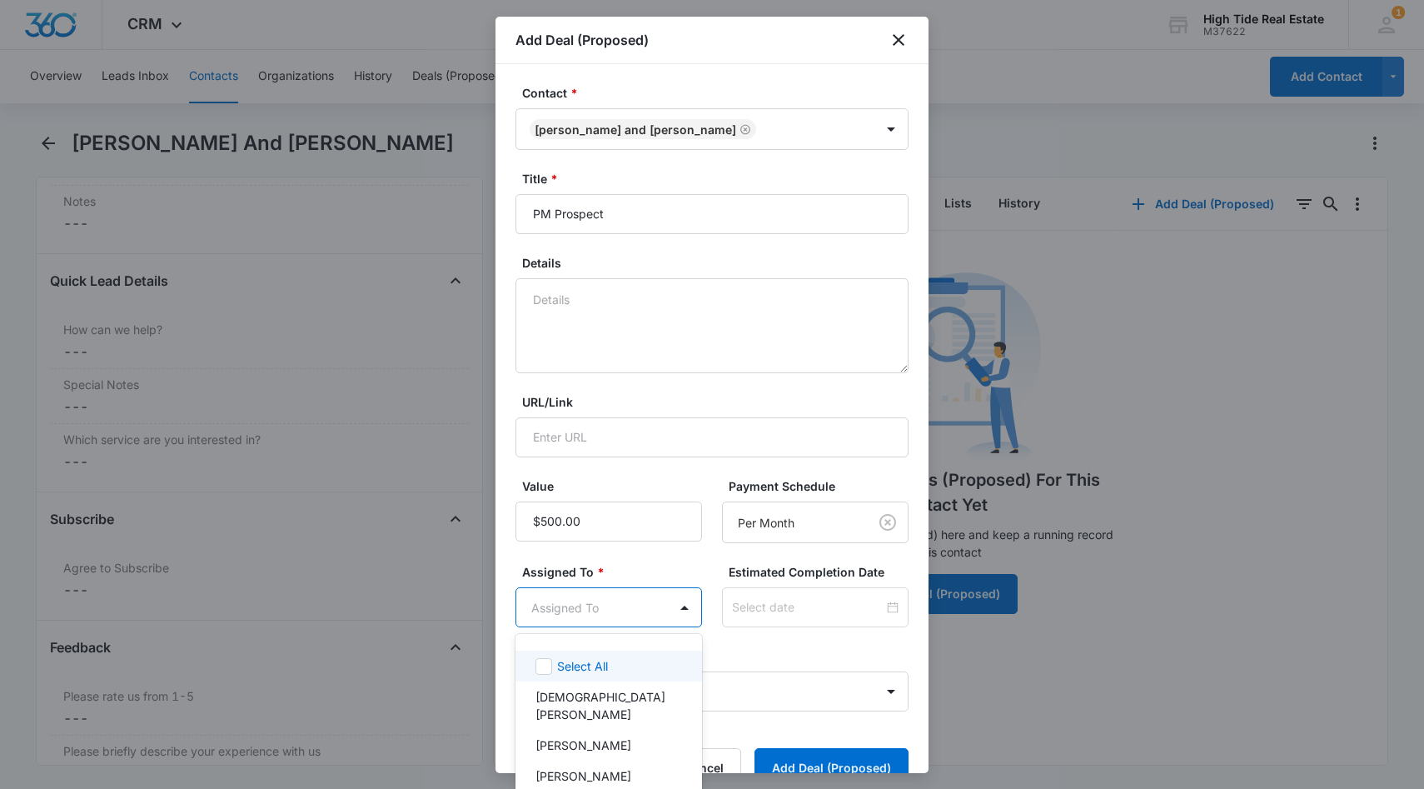
click at [565, 615] on body "CRM Apps Reputation Forms CRM Email Social Content Ads Intelligence Files Brand…" at bounding box center [712, 394] width 1424 height 789
click at [596, 767] on p "[PERSON_NAME]" at bounding box center [583, 775] width 96 height 17
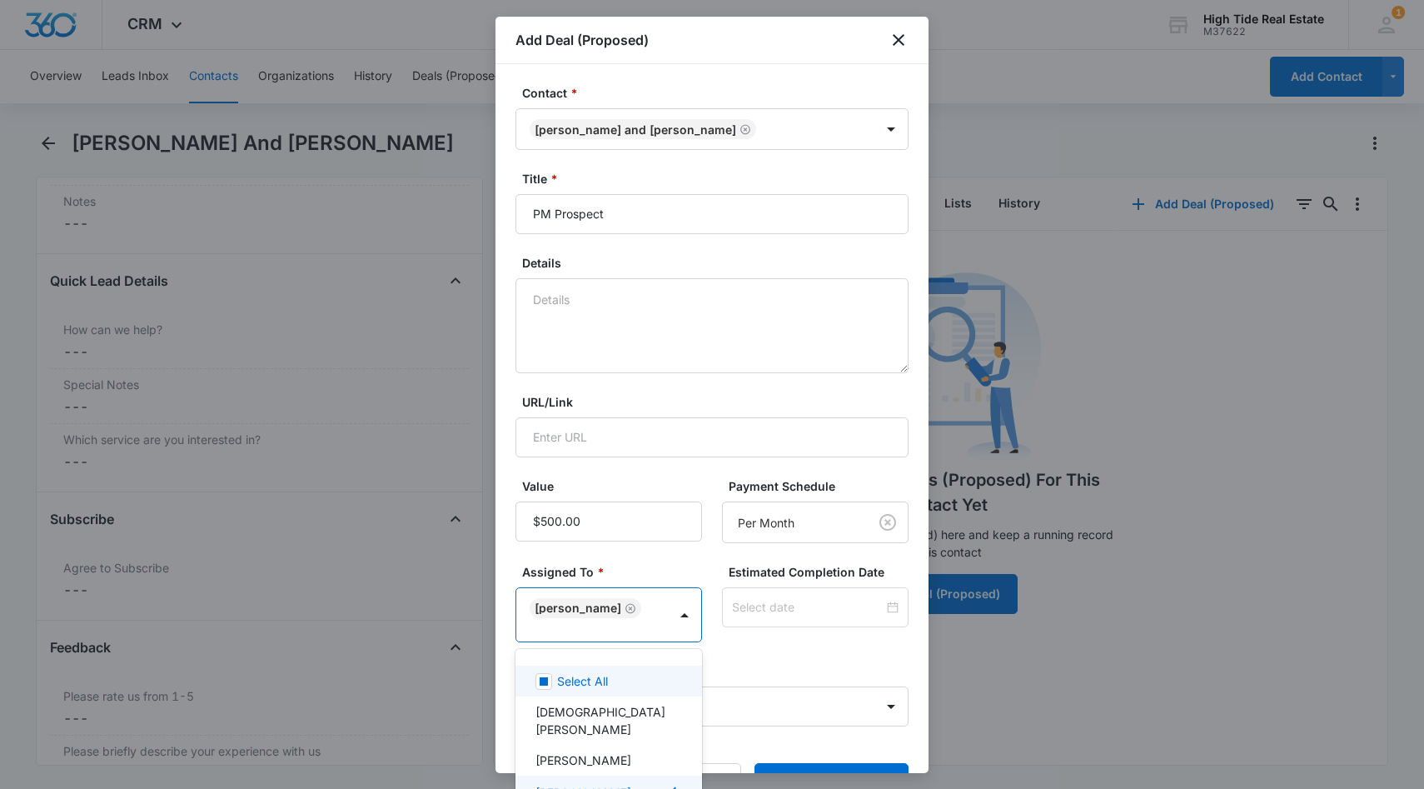
click at [655, 573] on div at bounding box center [712, 394] width 1424 height 789
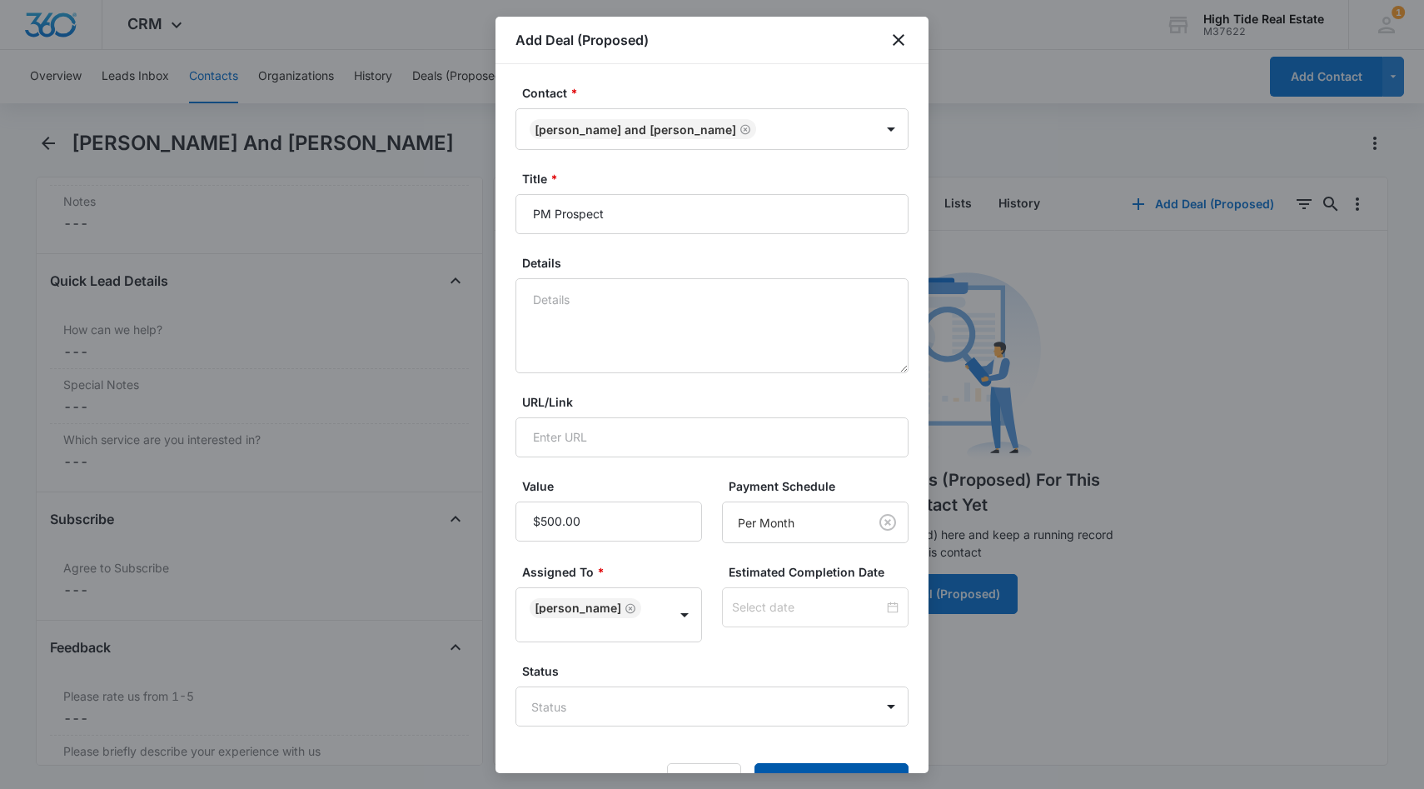
click at [819, 764] on button "Add Deal (Proposed)" at bounding box center [831, 783] width 154 height 40
